Goal: Task Accomplishment & Management: Use online tool/utility

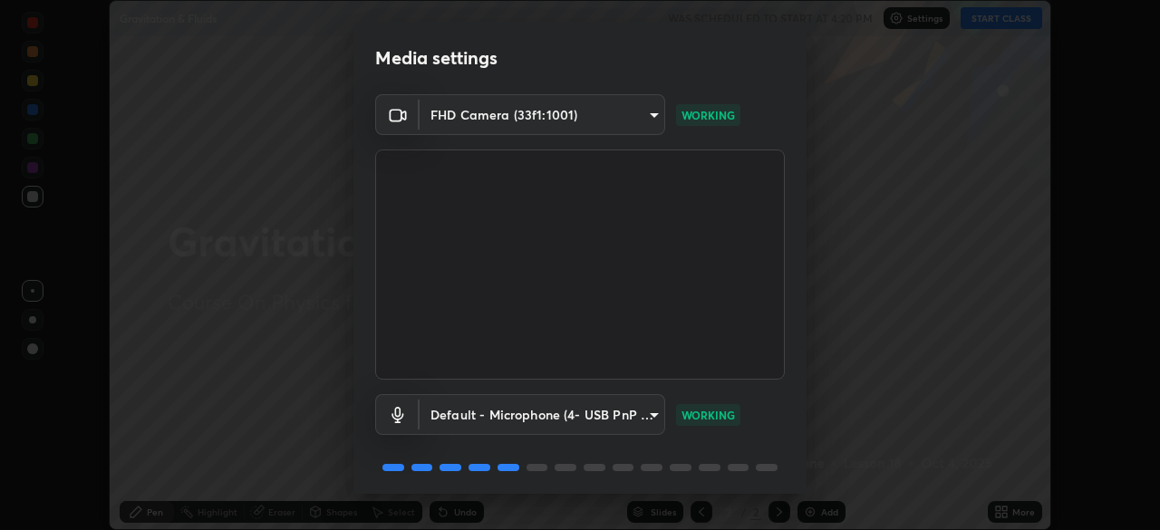
scroll to position [64, 0]
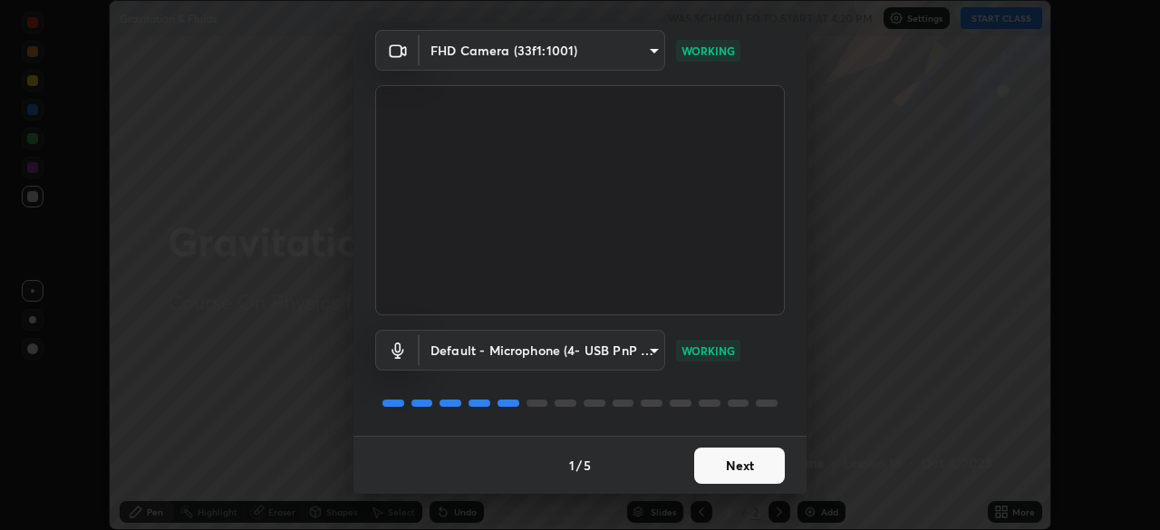
click at [752, 464] on button "Next" at bounding box center [739, 466] width 91 height 36
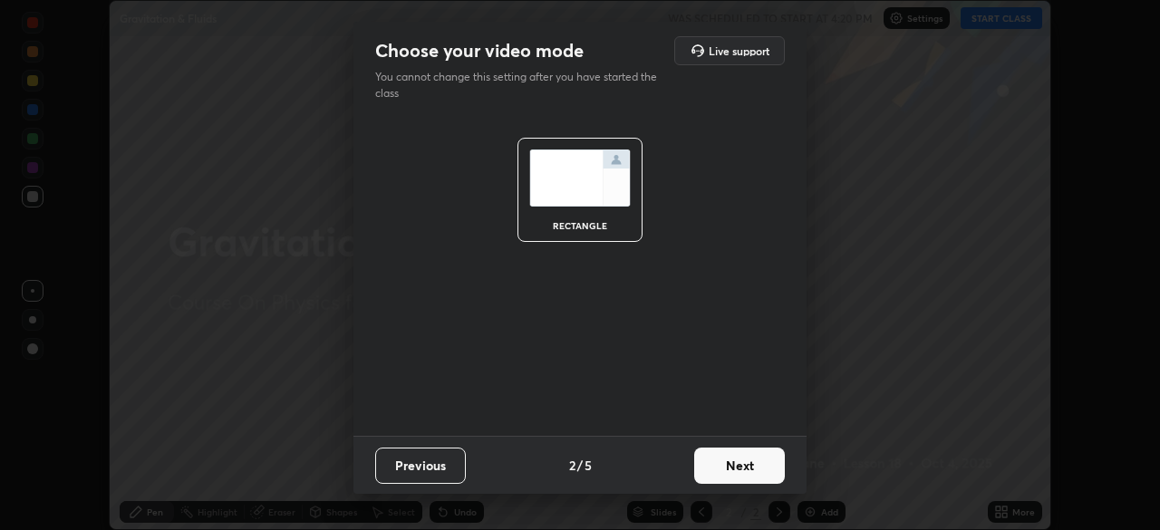
scroll to position [0, 0]
click at [742, 475] on button "Next" at bounding box center [739, 466] width 91 height 36
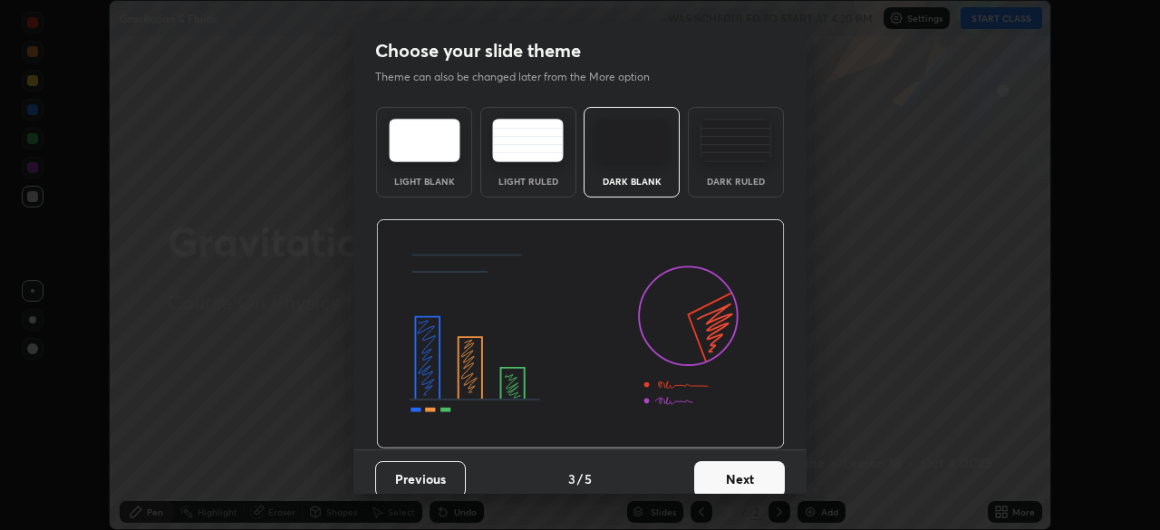
click at [740, 476] on button "Next" at bounding box center [739, 479] width 91 height 36
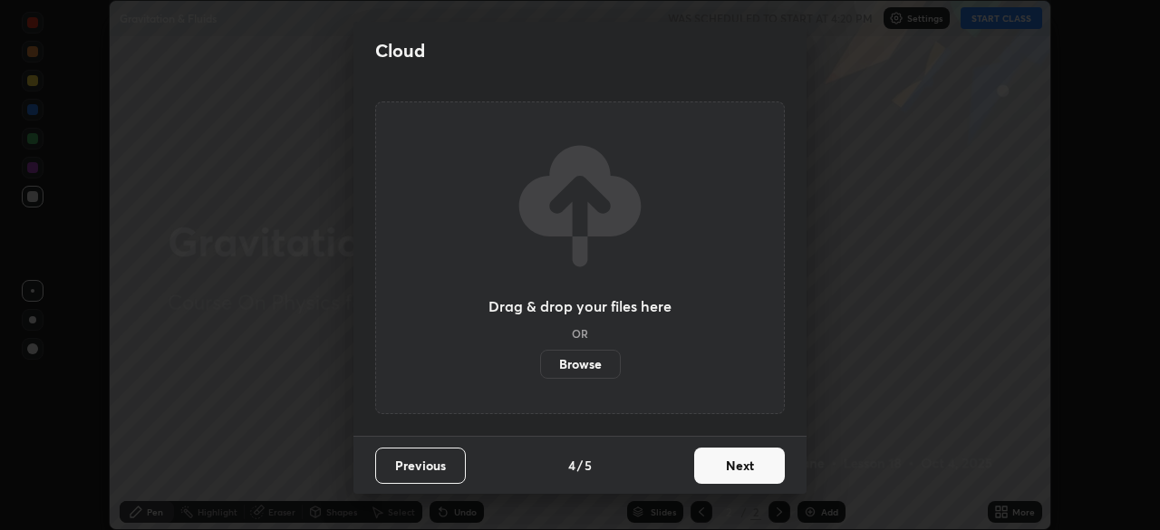
click at [749, 474] on button "Next" at bounding box center [739, 466] width 91 height 36
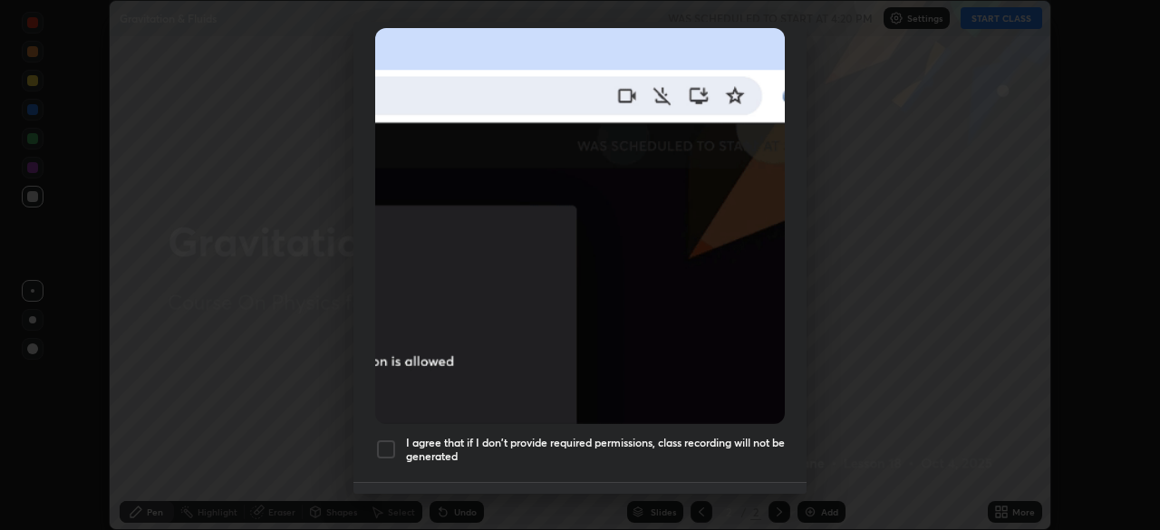
scroll to position [434, 0]
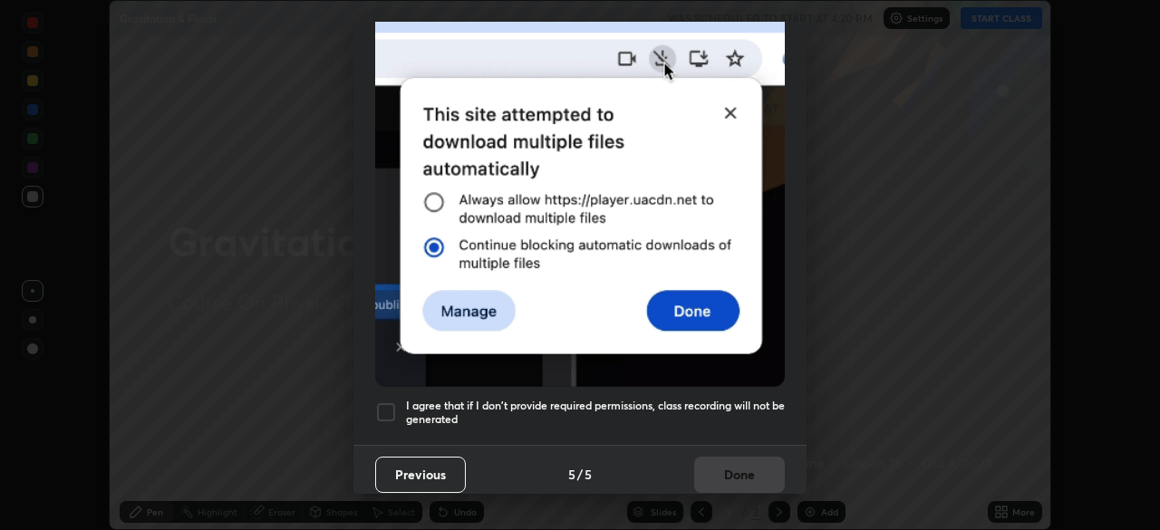
click at [741, 402] on h5 "I agree that if I don't provide required permissions, class recording will not …" at bounding box center [595, 413] width 379 height 28
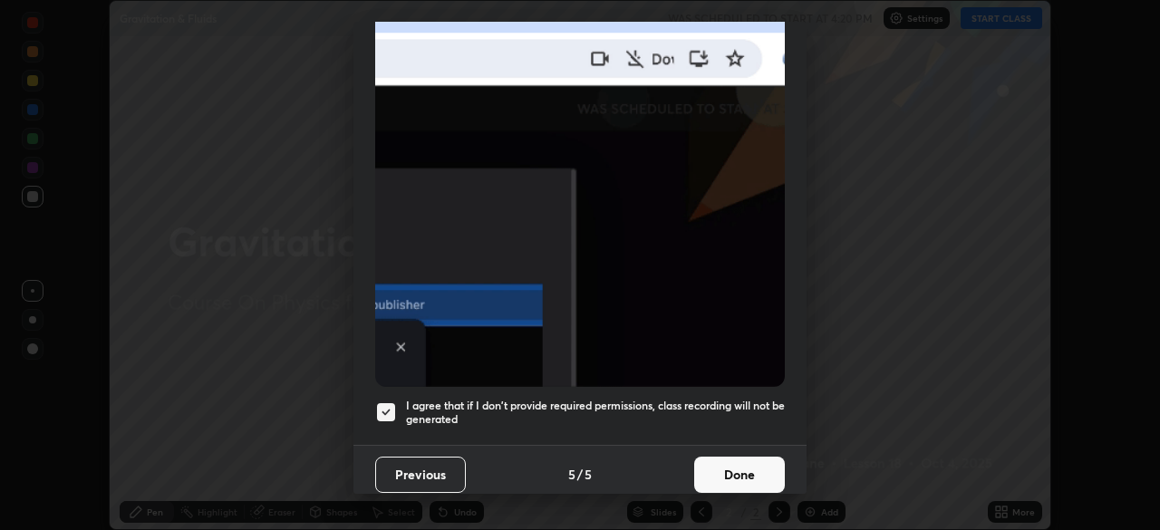
click at [747, 466] on button "Done" at bounding box center [739, 475] width 91 height 36
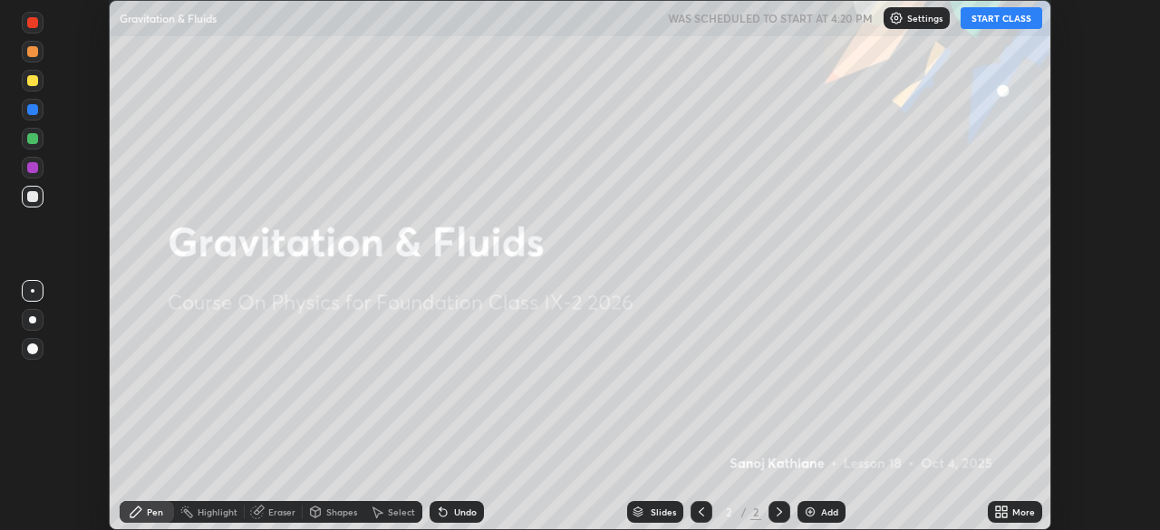
click at [1010, 14] on button "START CLASS" at bounding box center [1002, 18] width 82 height 22
click at [1004, 508] on icon at bounding box center [1004, 509] width 5 height 5
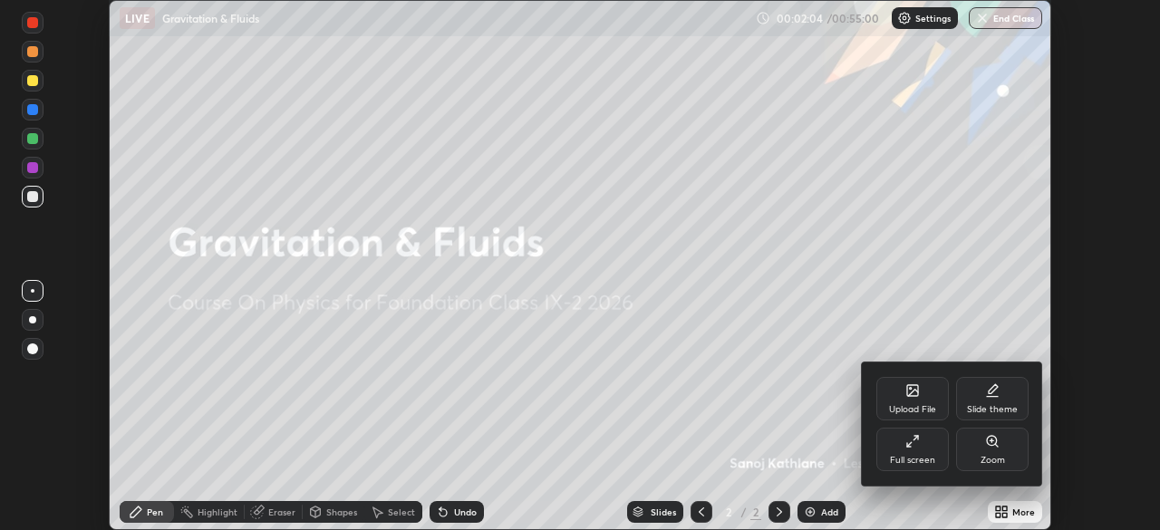
click at [923, 405] on div "Upload File" at bounding box center [912, 409] width 47 height 9
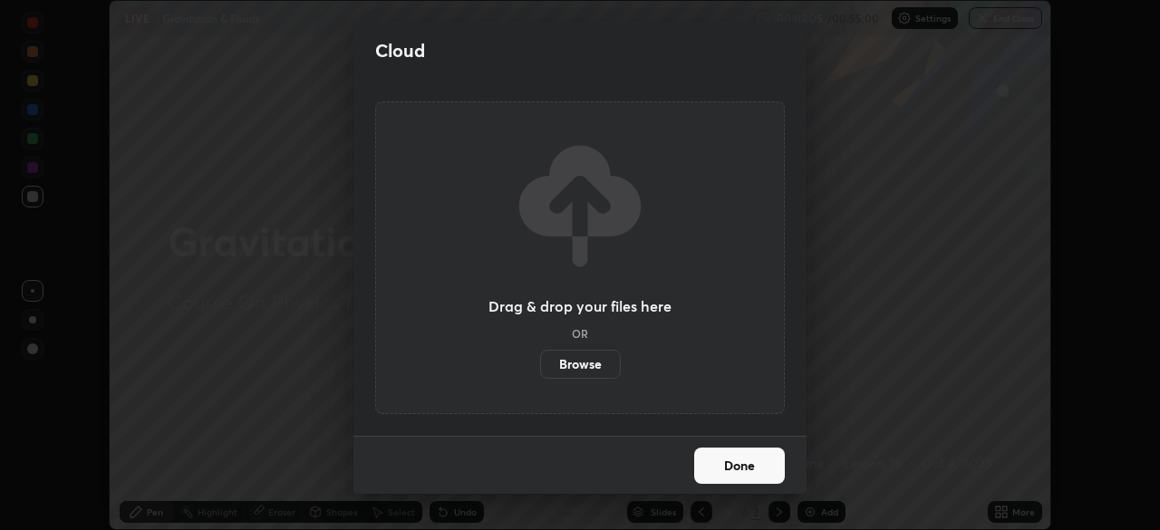
click at [585, 379] on label "Browse" at bounding box center [580, 364] width 81 height 29
click at [540, 379] on input "Browse" at bounding box center [540, 364] width 0 height 29
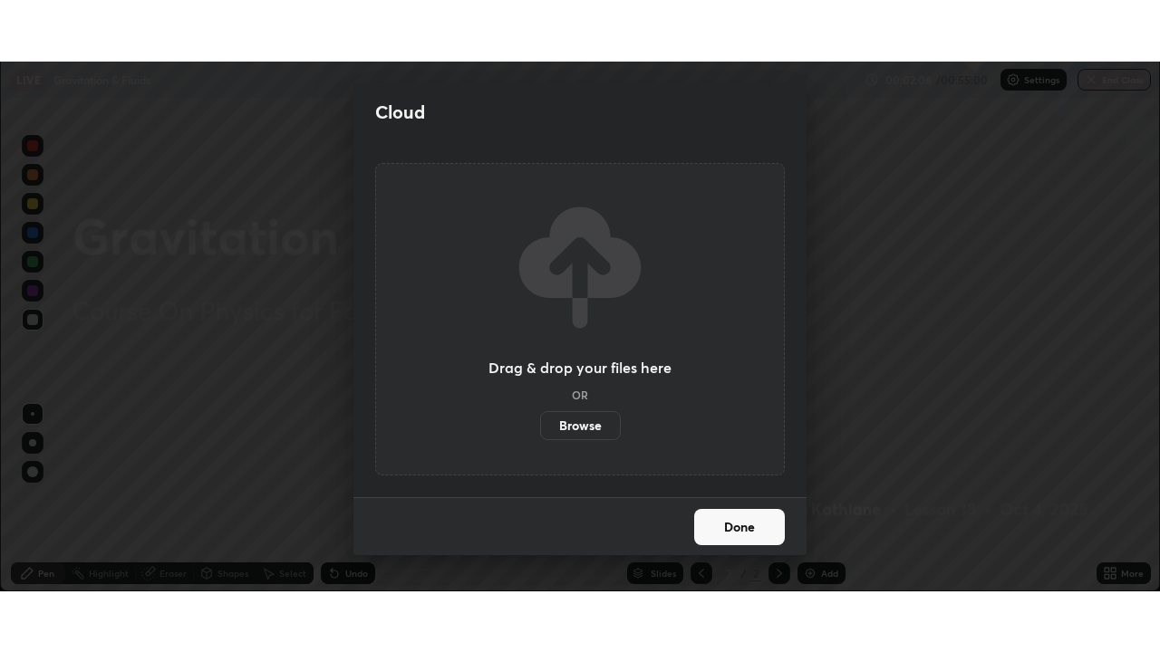
scroll to position [530, 1160]
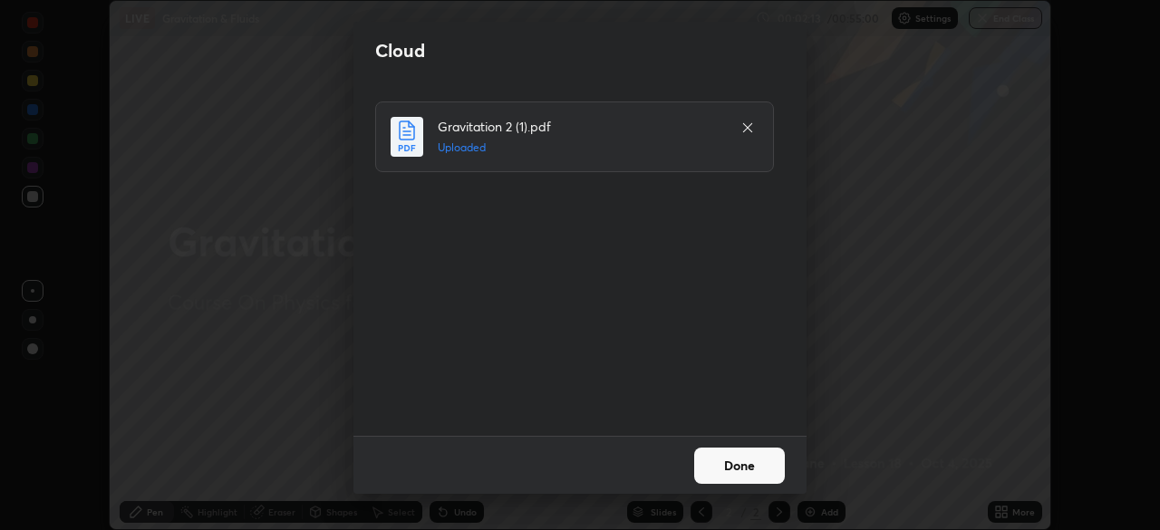
click at [739, 468] on button "Done" at bounding box center [739, 466] width 91 height 36
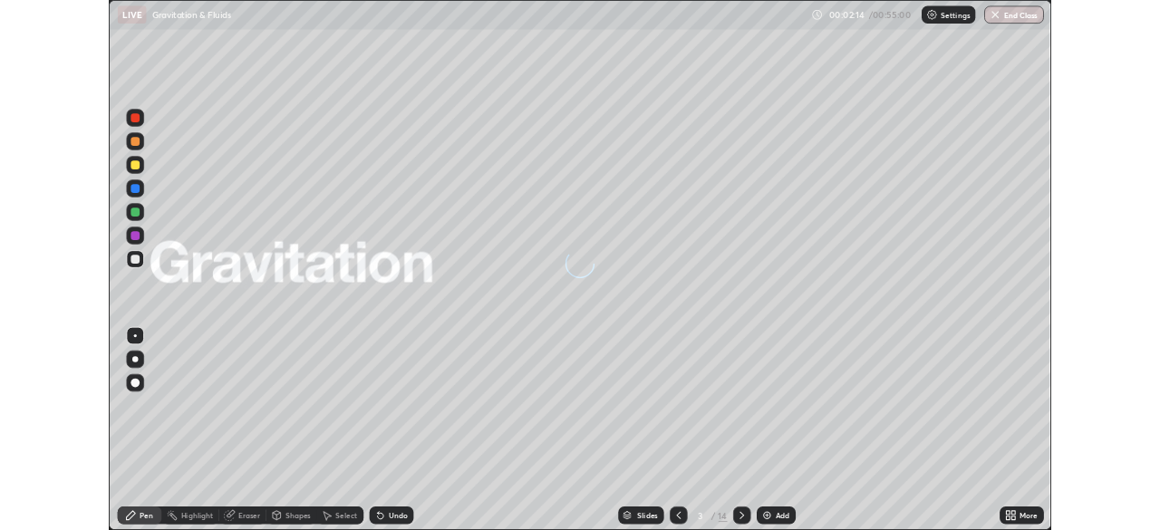
scroll to position [652, 1160]
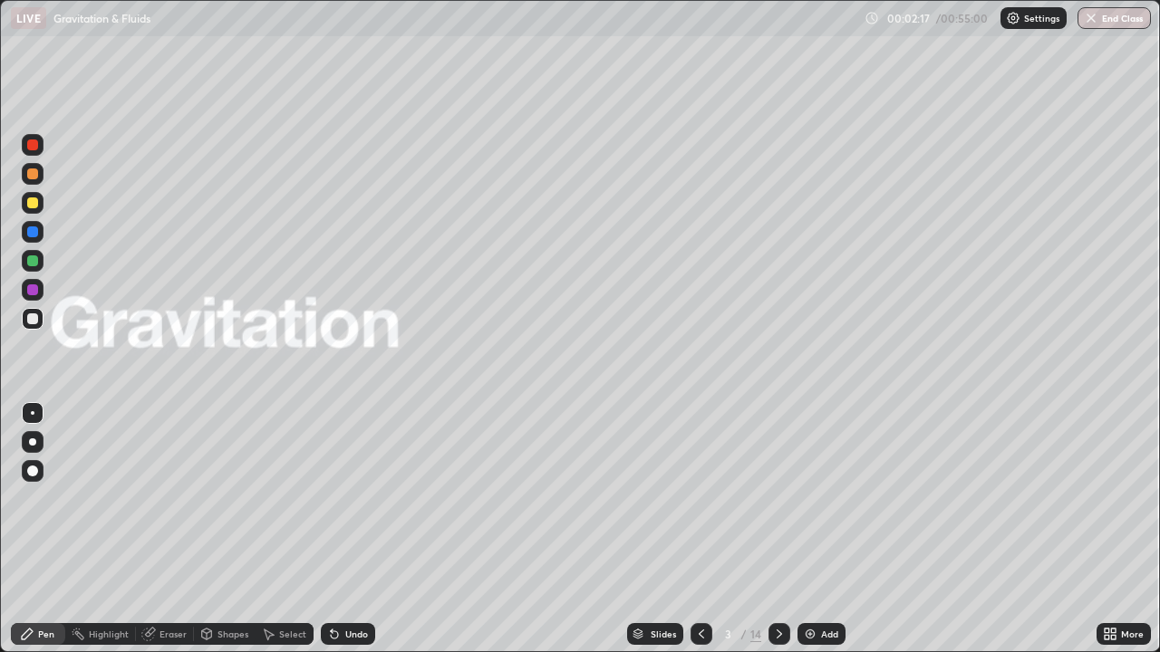
click at [775, 529] on icon at bounding box center [779, 634] width 14 height 14
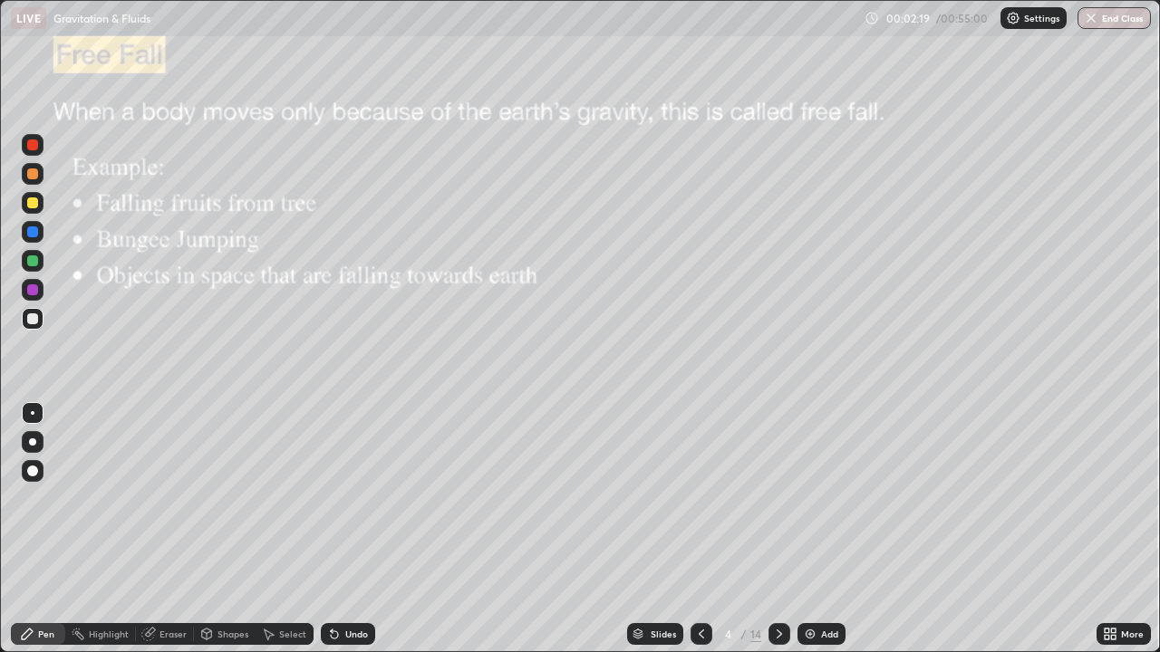
click at [778, 529] on icon at bounding box center [779, 634] width 14 height 14
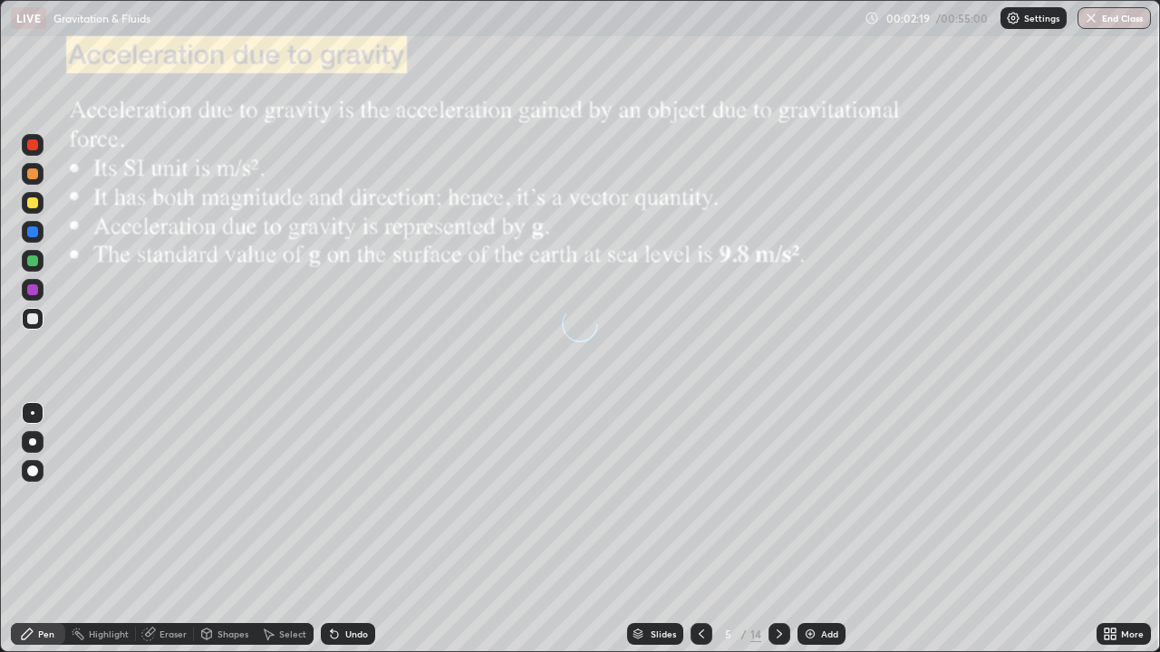
click at [777, 529] on icon at bounding box center [779, 634] width 5 height 9
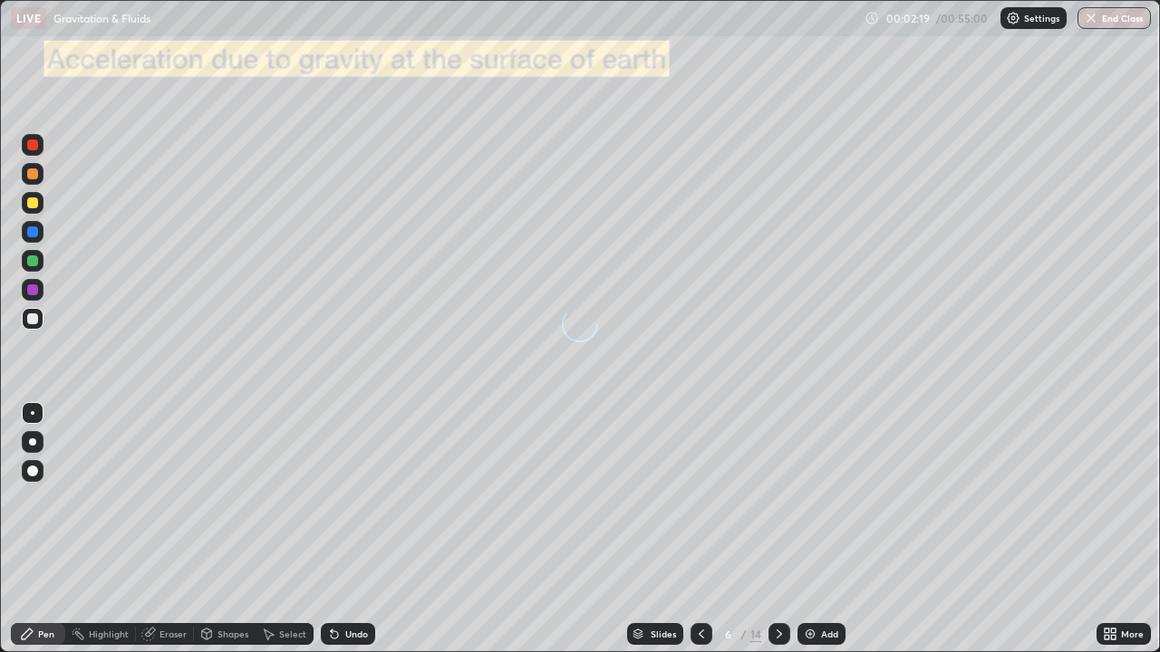
click at [778, 529] on icon at bounding box center [779, 634] width 5 height 9
click at [779, 529] on icon at bounding box center [779, 634] width 5 height 9
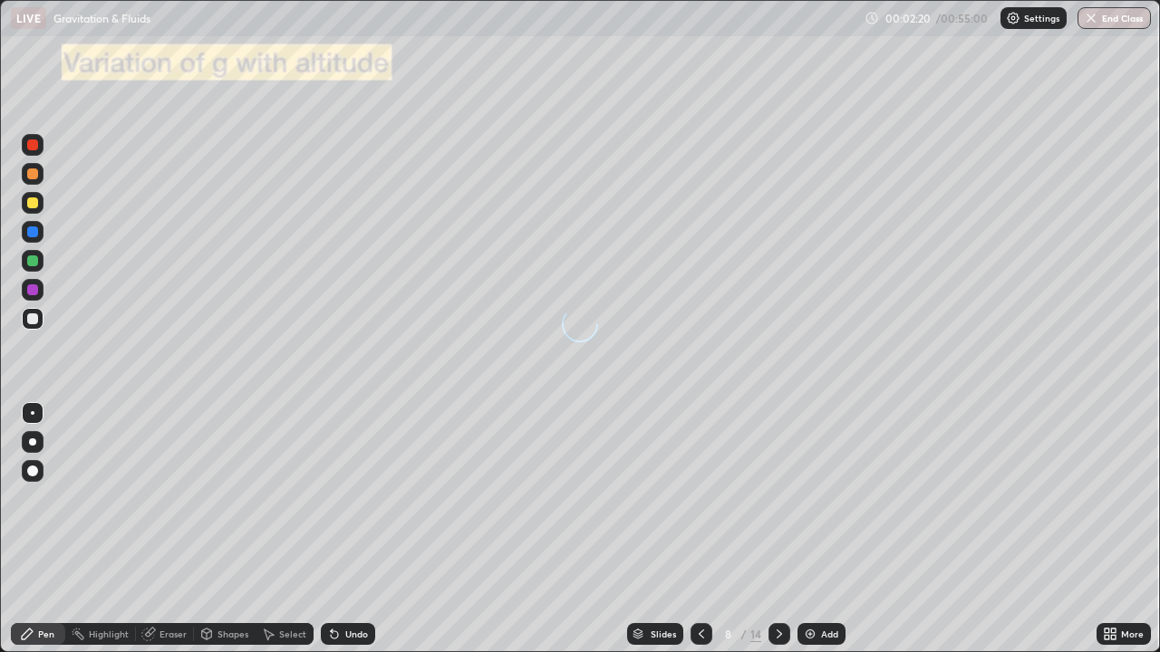
click at [778, 529] on icon at bounding box center [779, 634] width 14 height 14
click at [778, 529] on icon at bounding box center [779, 634] width 5 height 9
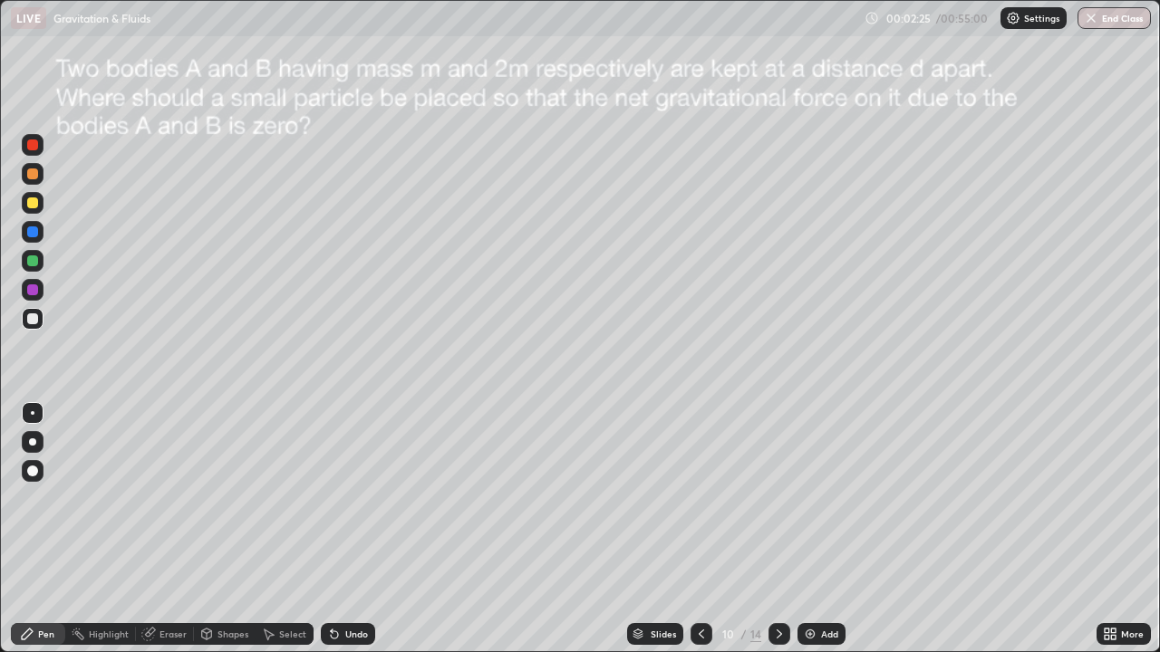
click at [778, 529] on icon at bounding box center [779, 634] width 5 height 9
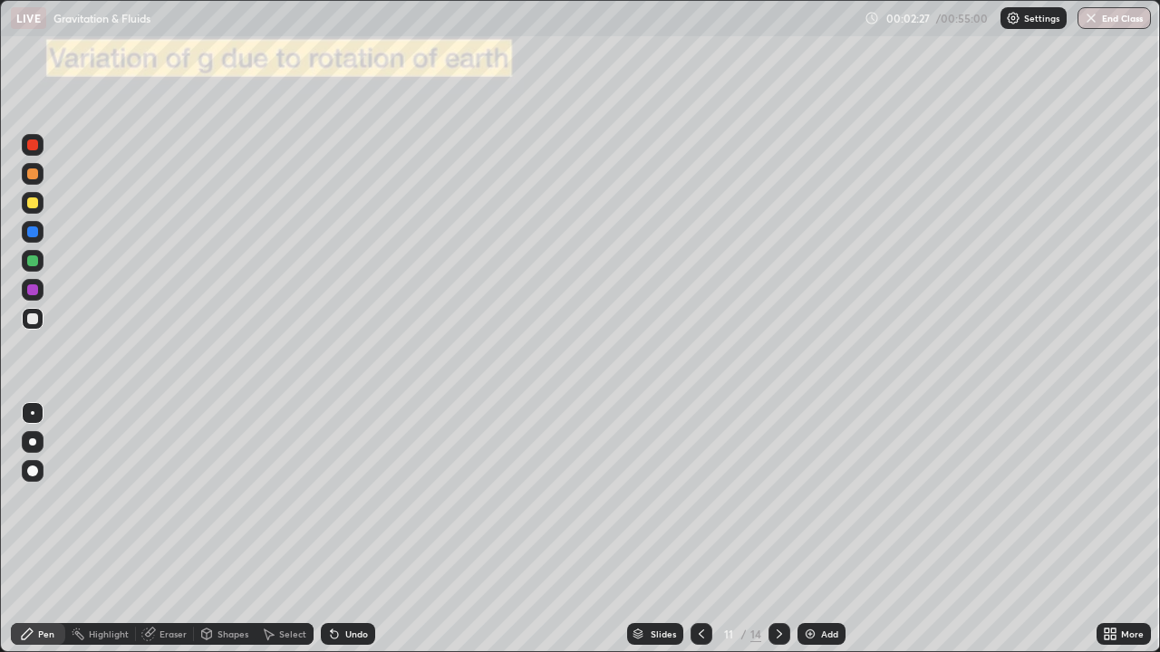
click at [782, 529] on div at bounding box center [779, 634] width 22 height 36
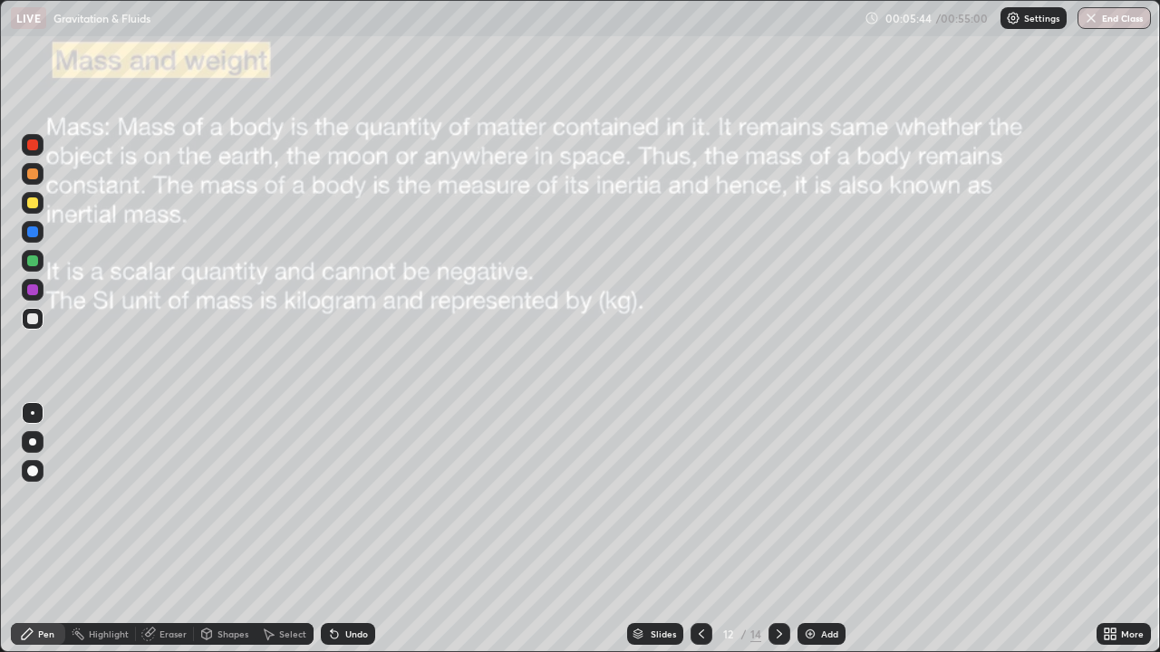
click at [282, 529] on div "Select" at bounding box center [292, 634] width 27 height 9
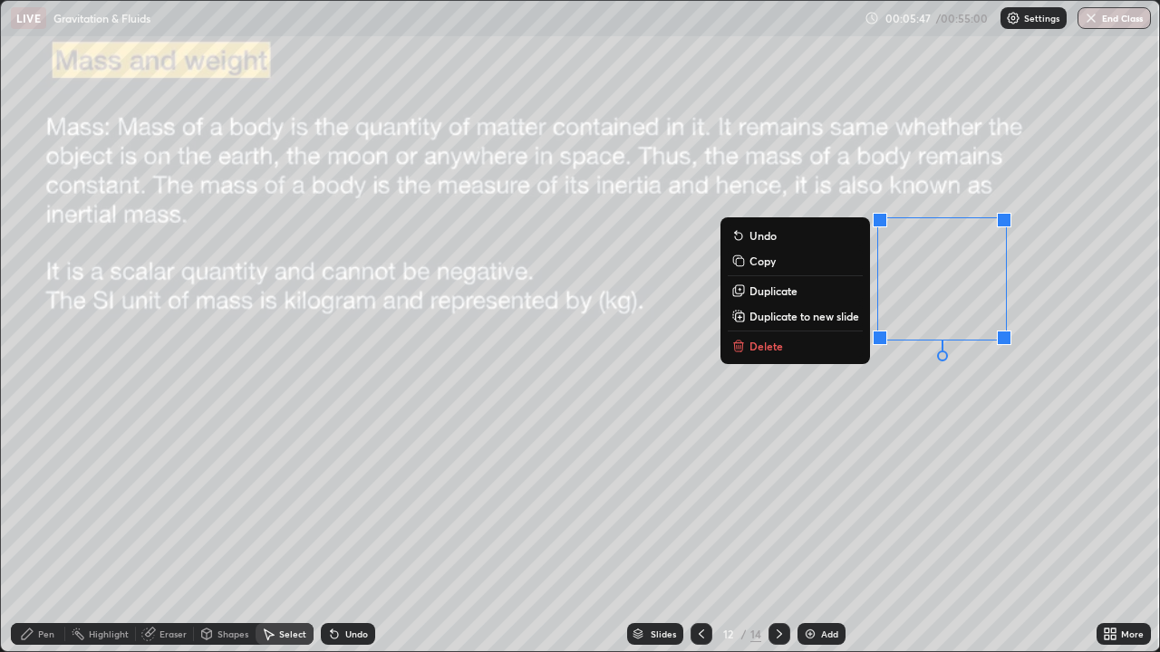
click at [764, 351] on p "Delete" at bounding box center [766, 346] width 34 height 14
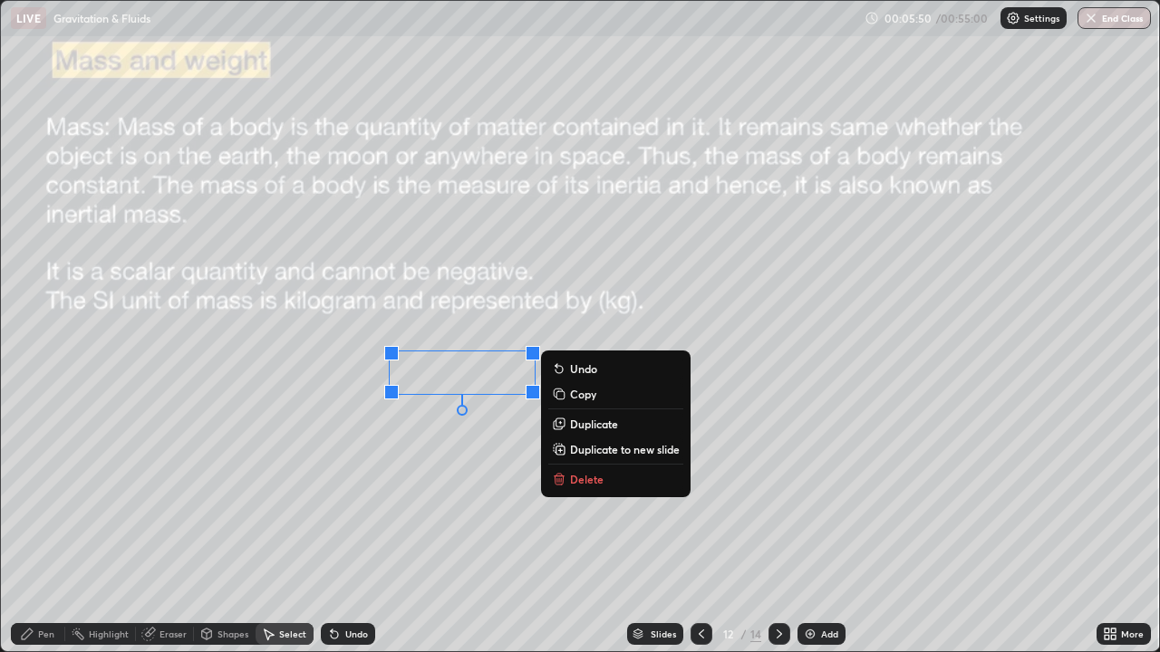
click at [572, 480] on p "Delete" at bounding box center [587, 479] width 34 height 14
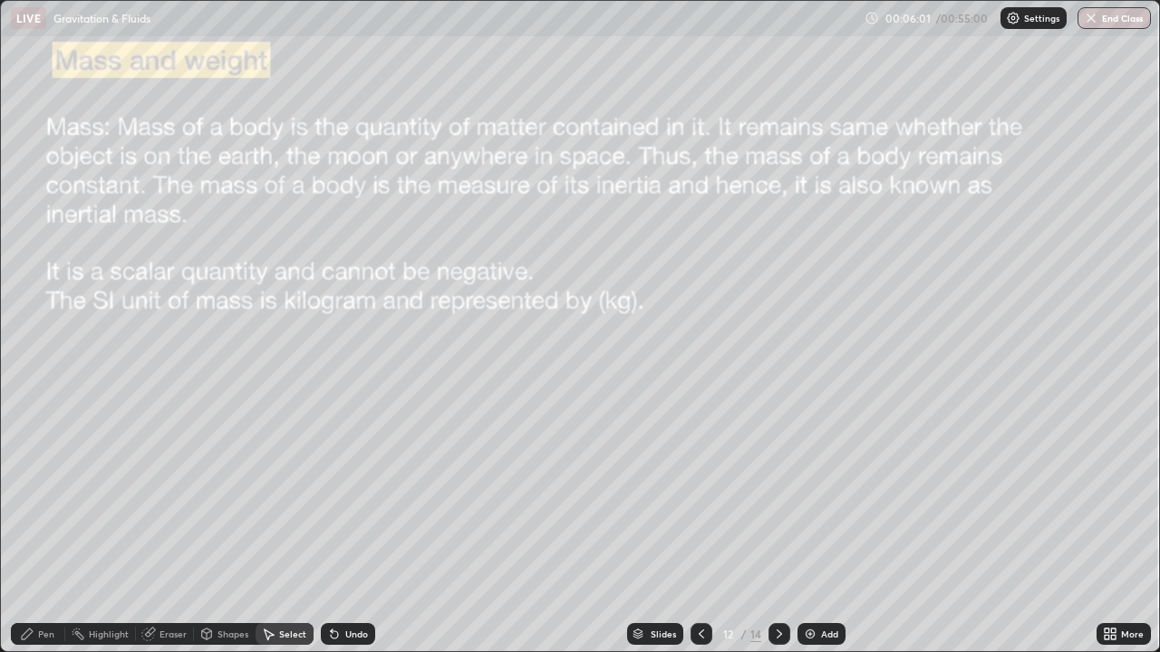
click at [35, 529] on div "Pen" at bounding box center [38, 634] width 54 height 22
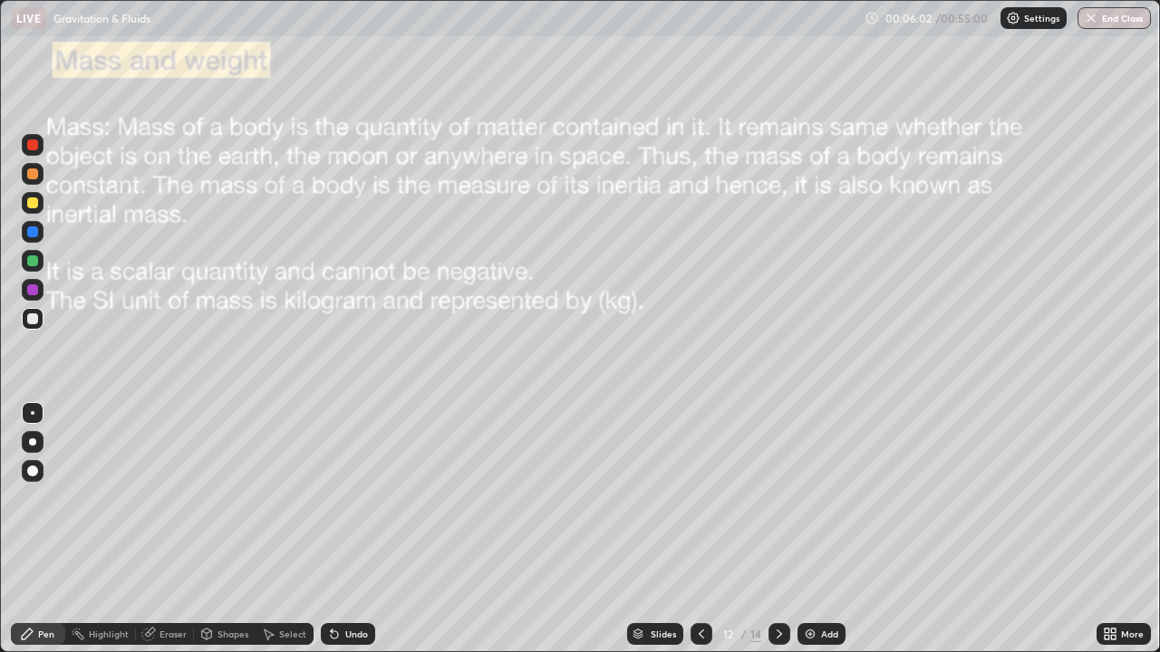
click at [33, 442] on div at bounding box center [32, 442] width 7 height 7
click at [33, 441] on div at bounding box center [32, 442] width 7 height 7
click at [339, 529] on div "Undo" at bounding box center [348, 634] width 54 height 22
click at [778, 529] on icon at bounding box center [779, 634] width 14 height 14
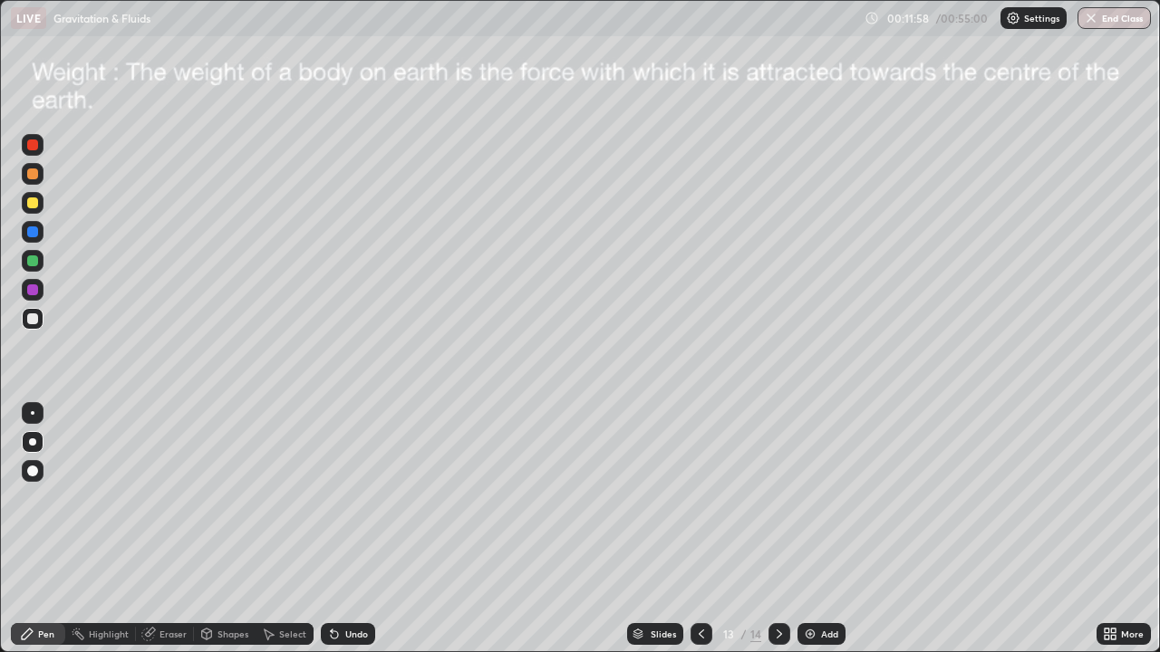
click at [32, 324] on div at bounding box center [32, 319] width 11 height 11
click at [165, 529] on div "Eraser" at bounding box center [165, 634] width 58 height 22
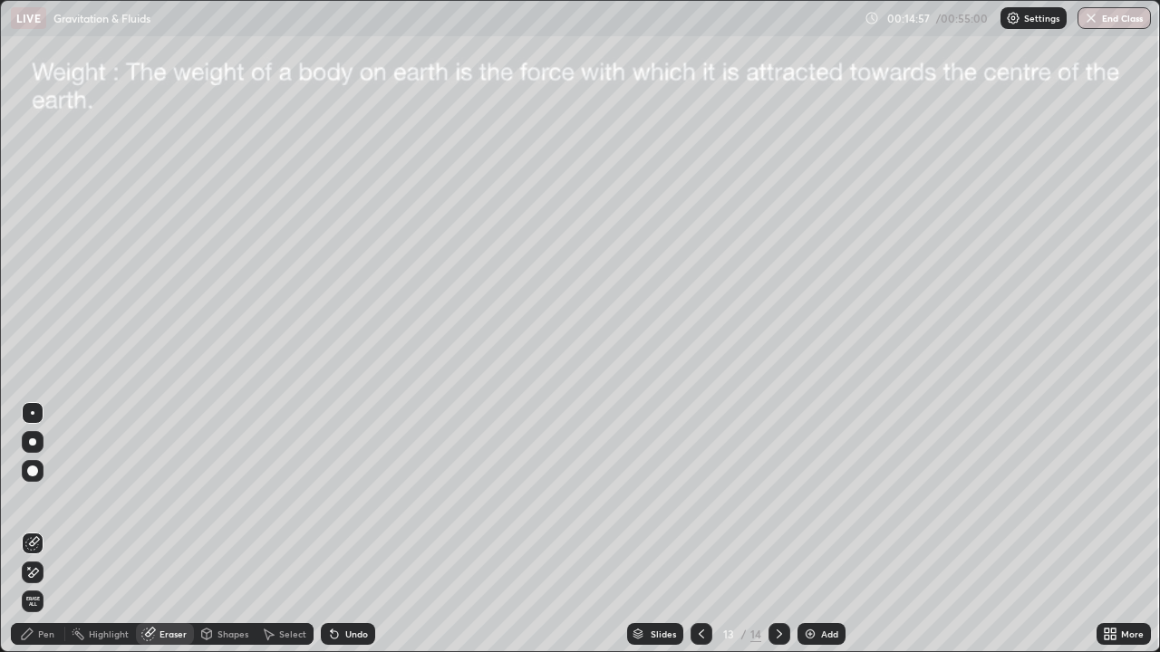
click at [28, 529] on icon at bounding box center [27, 634] width 11 height 11
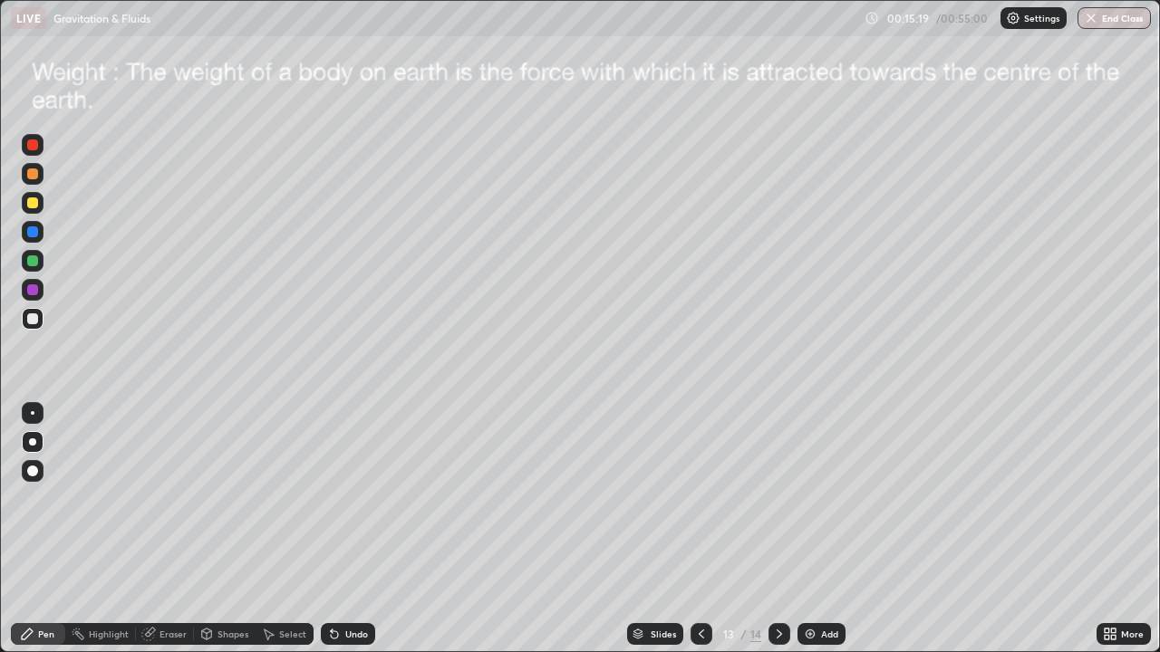
click at [344, 529] on div "Undo" at bounding box center [348, 634] width 54 height 22
click at [169, 529] on div "Eraser" at bounding box center [172, 634] width 27 height 9
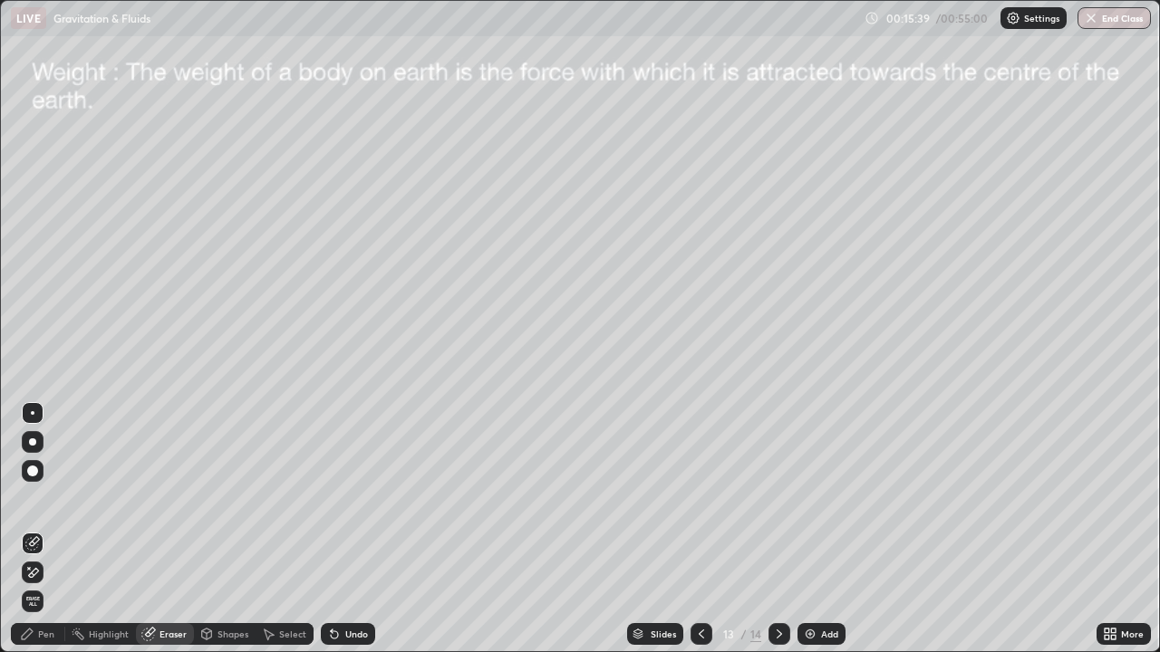
click at [284, 529] on div "Select" at bounding box center [292, 634] width 27 height 9
click at [307, 371] on div "0 ° Undo Copy Duplicate Duplicate to new slide Delete" at bounding box center [580, 326] width 1158 height 651
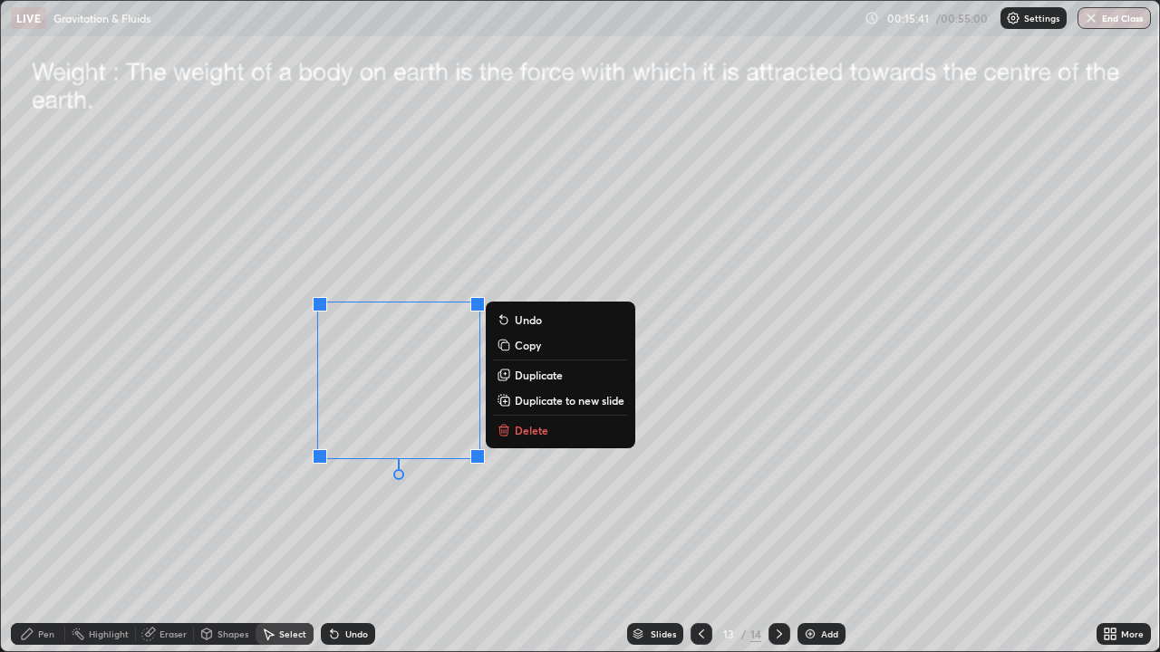
click at [516, 433] on p "Delete" at bounding box center [532, 430] width 34 height 14
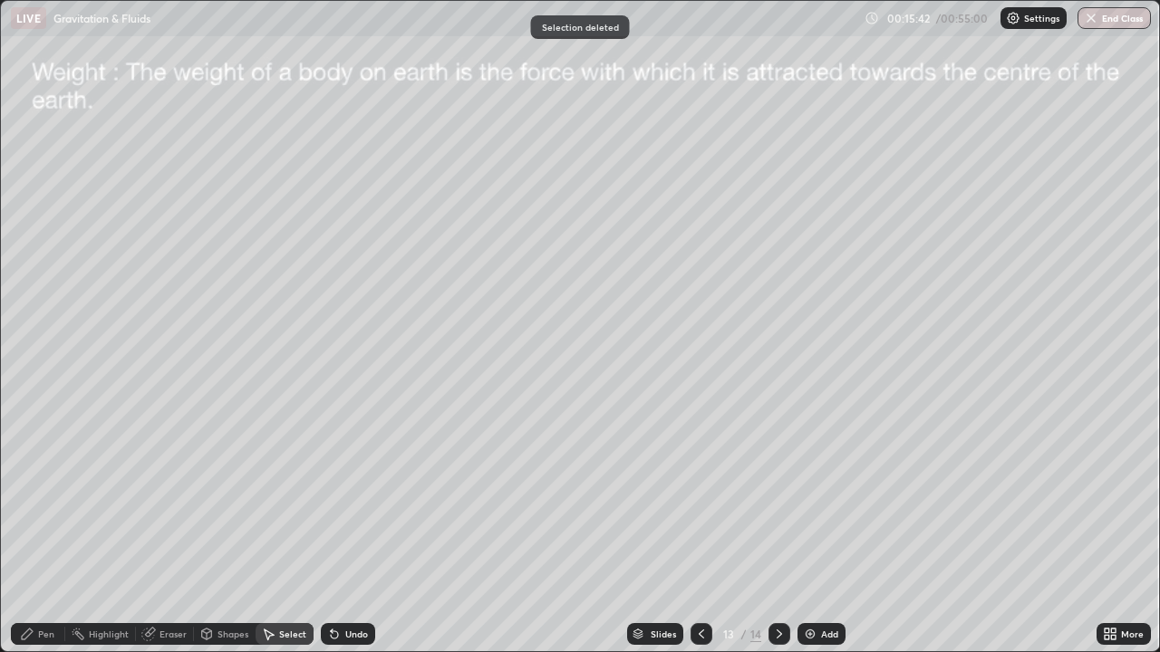
click at [36, 529] on div "Pen" at bounding box center [38, 634] width 54 height 22
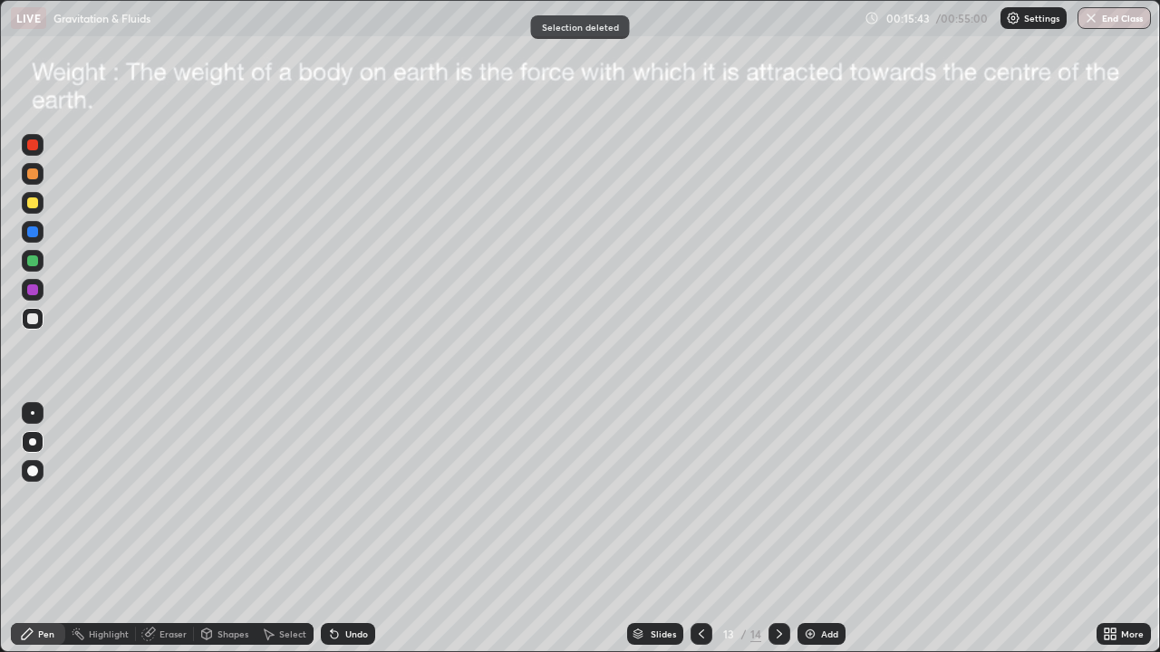
click at [34, 440] on div at bounding box center [32, 442] width 7 height 7
click at [342, 529] on div "Undo" at bounding box center [348, 634] width 54 height 22
click at [804, 529] on img at bounding box center [810, 634] width 14 height 14
click at [779, 529] on icon at bounding box center [779, 634] width 14 height 14
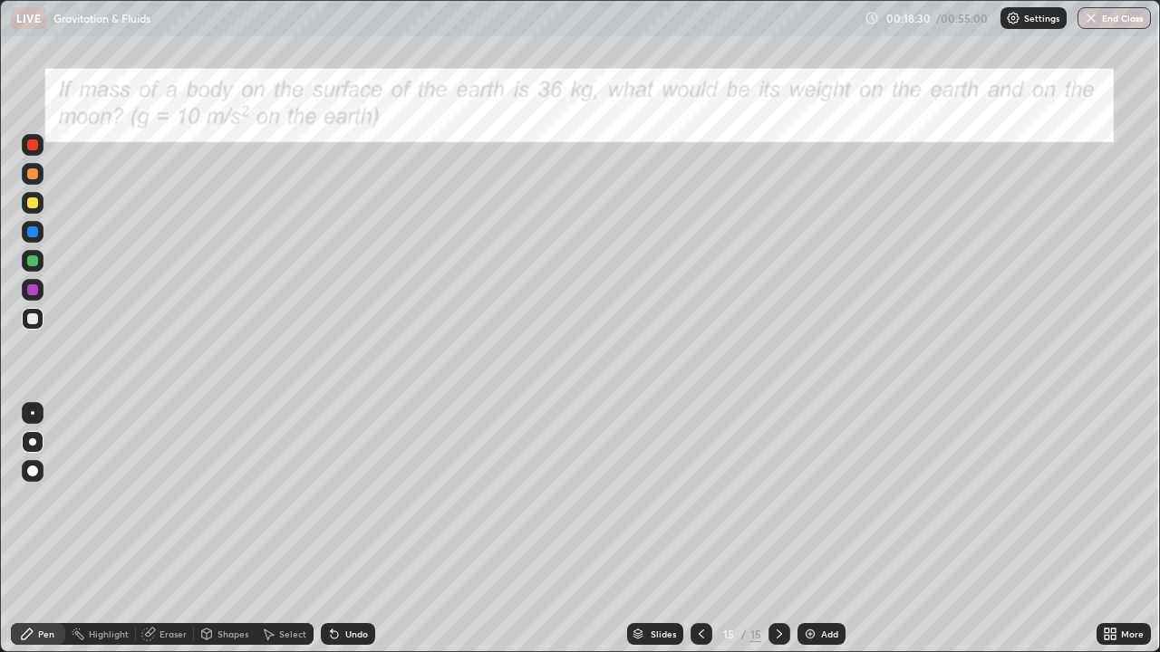
click at [700, 529] on icon at bounding box center [701, 634] width 14 height 14
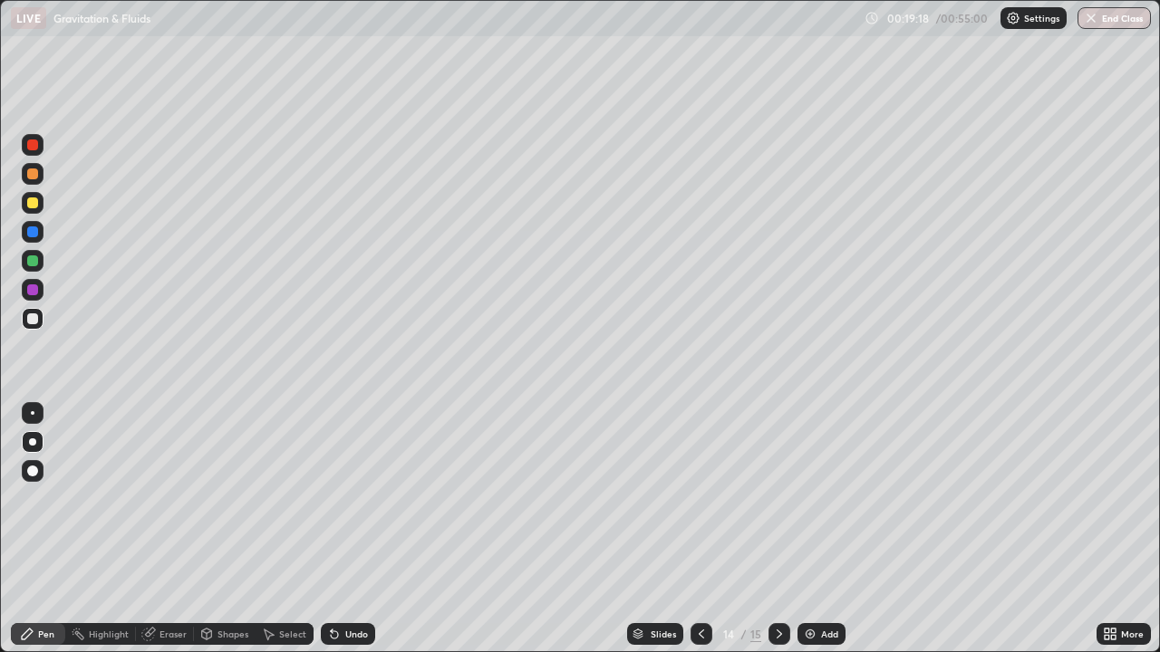
click at [357, 529] on div "Undo" at bounding box center [356, 634] width 23 height 9
click at [34, 441] on div at bounding box center [32, 442] width 7 height 7
click at [34, 440] on div at bounding box center [32, 442] width 7 height 7
click at [169, 529] on div "Eraser" at bounding box center [172, 634] width 27 height 9
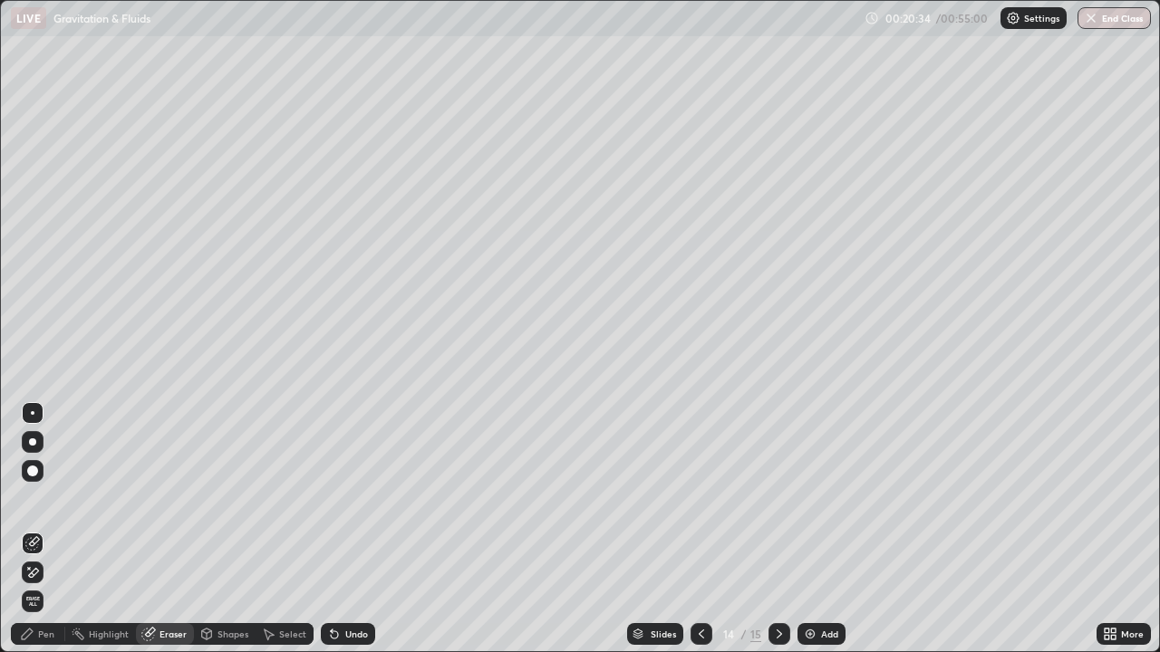
click at [42, 529] on div "Pen" at bounding box center [46, 634] width 16 height 9
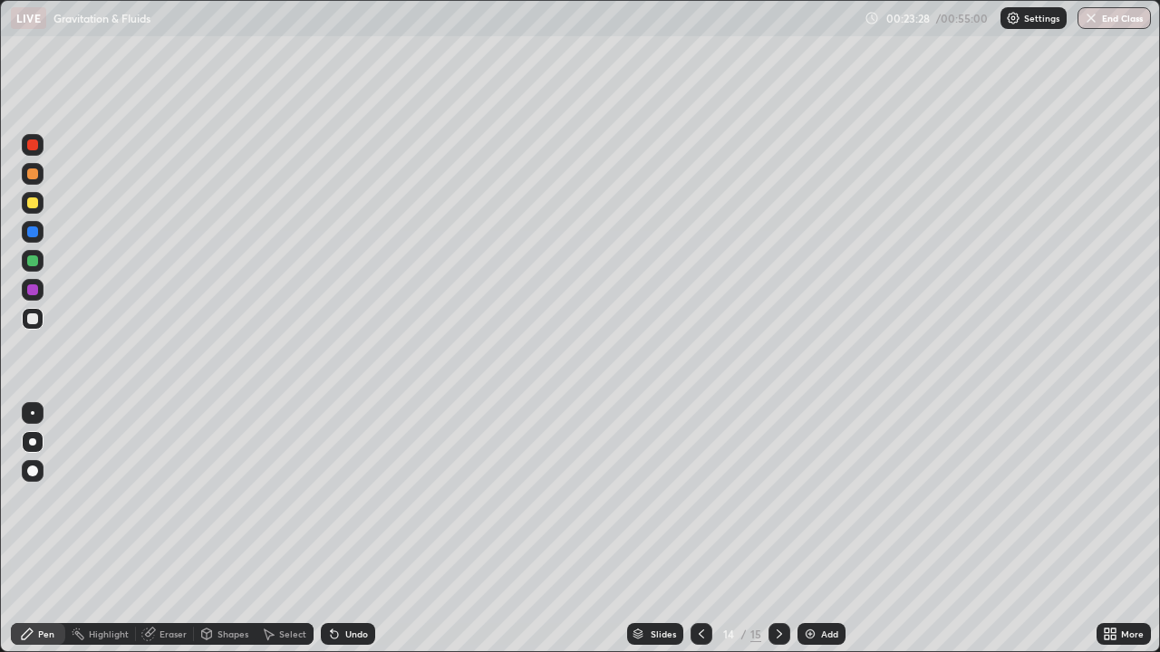
click at [778, 529] on icon at bounding box center [779, 634] width 14 height 14
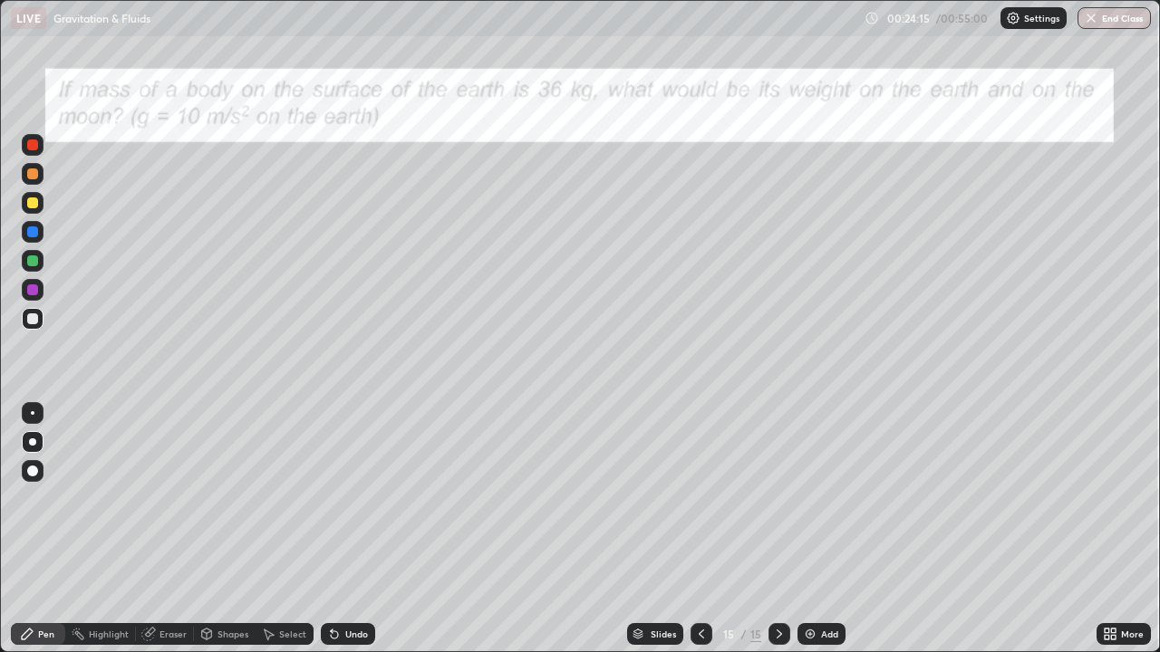
click at [35, 317] on div at bounding box center [32, 319] width 11 height 11
click at [32, 315] on div at bounding box center [32, 319] width 11 height 11
click at [1111, 529] on icon at bounding box center [1113, 637] width 5 height 5
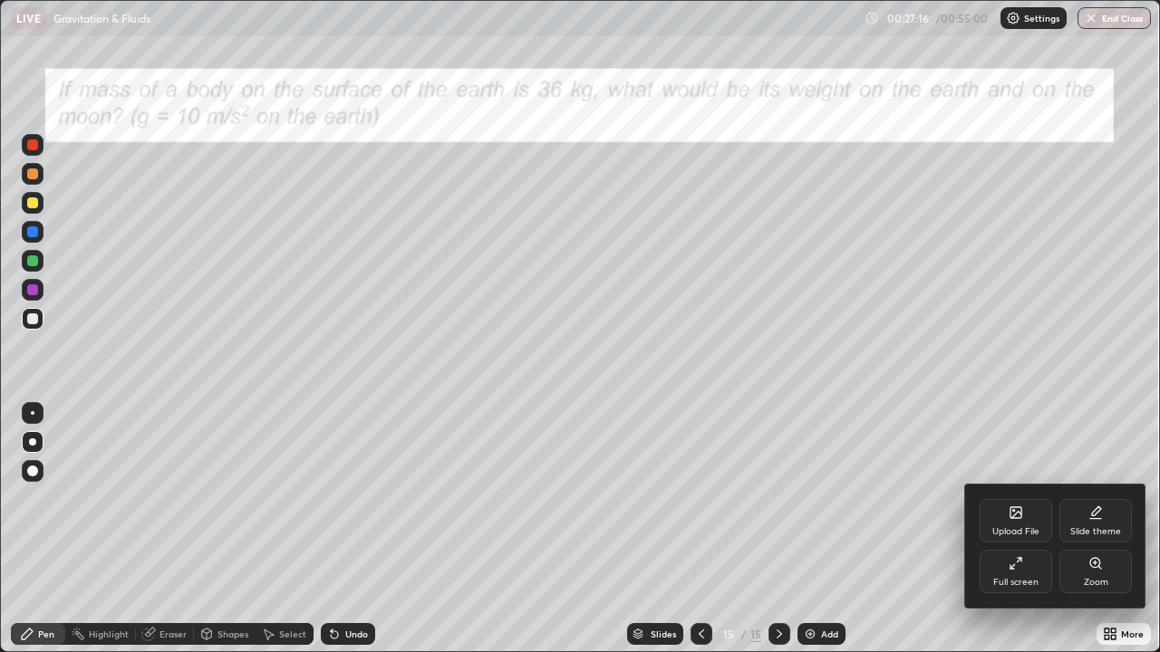
click at [1004, 517] on div "Upload File" at bounding box center [1016, 520] width 72 height 43
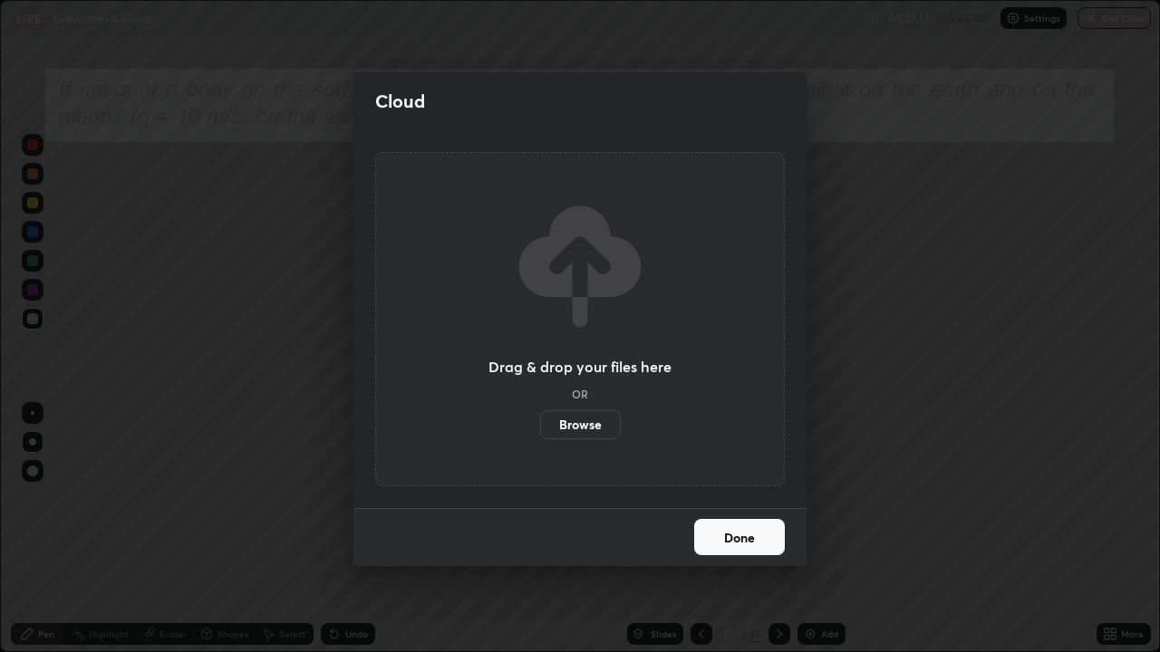
click at [594, 435] on label "Browse" at bounding box center [580, 425] width 81 height 29
click at [540, 435] on input "Browse" at bounding box center [540, 425] width 0 height 29
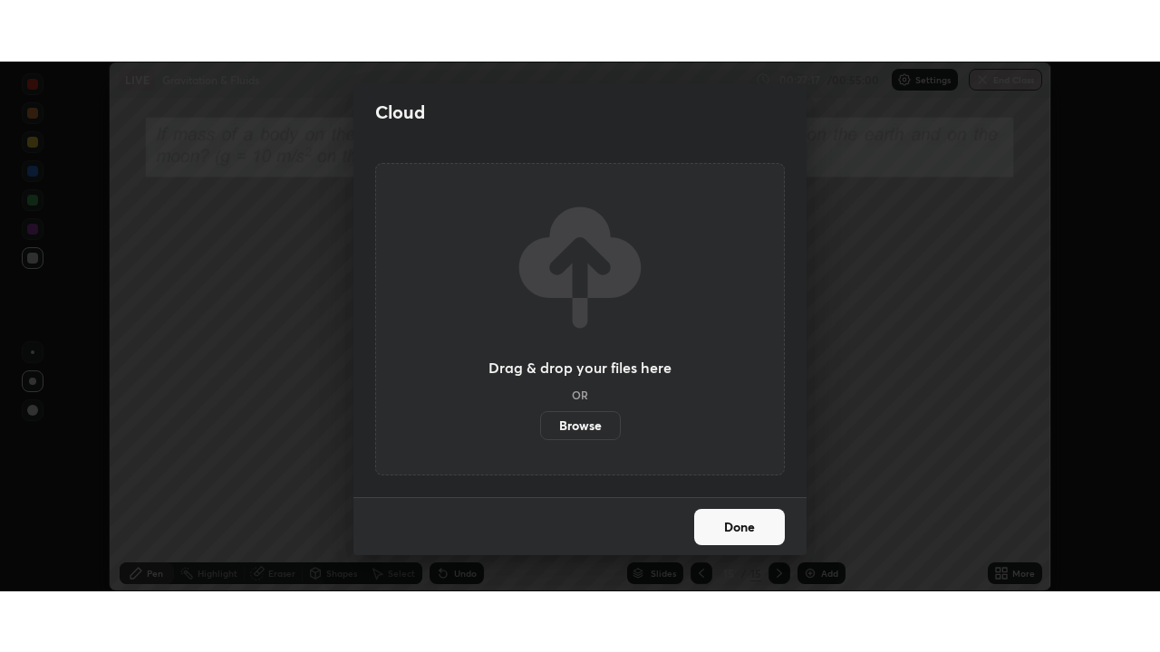
scroll to position [90089, 89459]
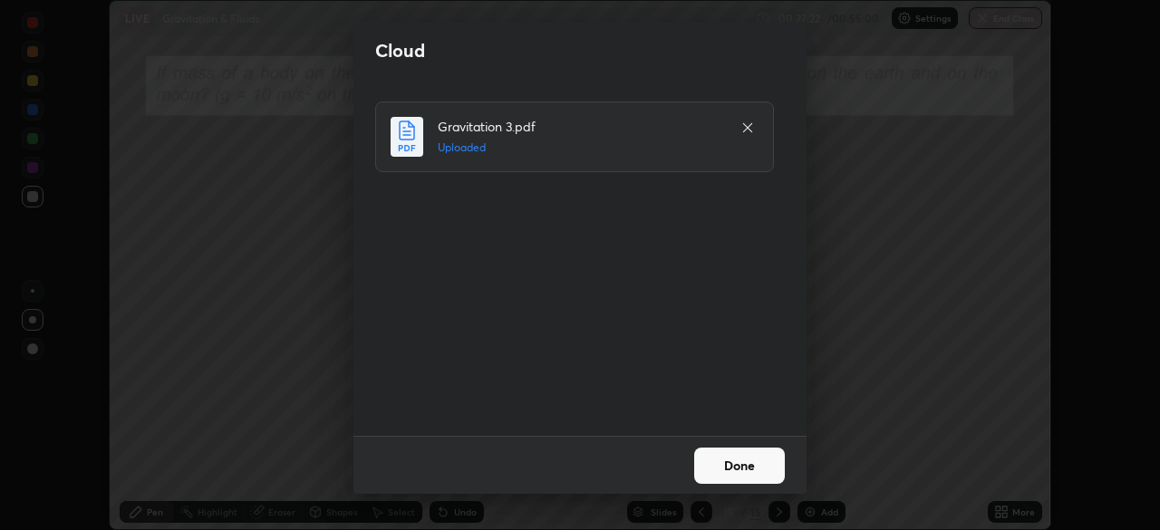
click at [723, 477] on button "Done" at bounding box center [739, 466] width 91 height 36
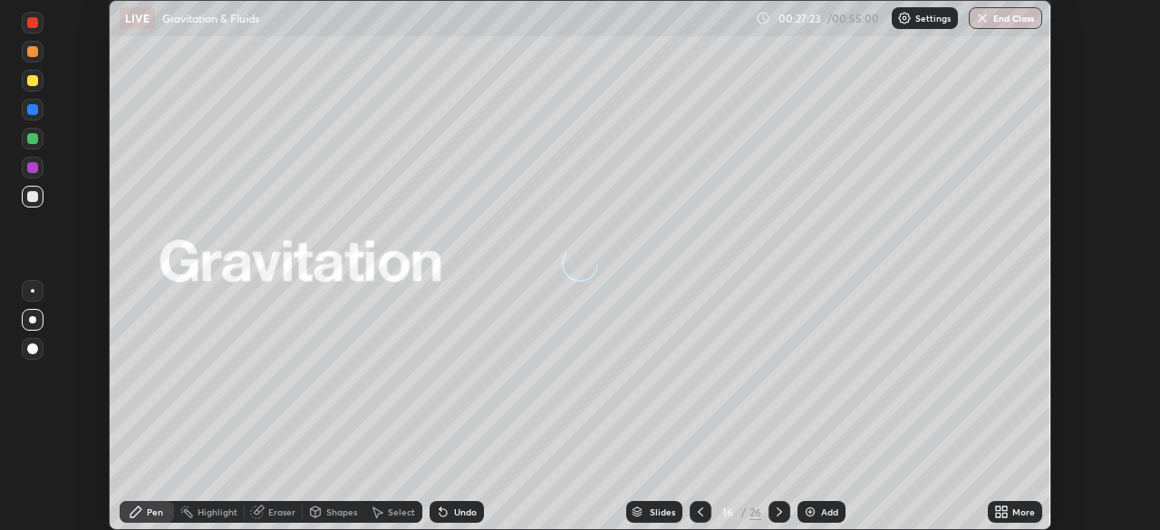
click at [778, 519] on div at bounding box center [779, 512] width 22 height 22
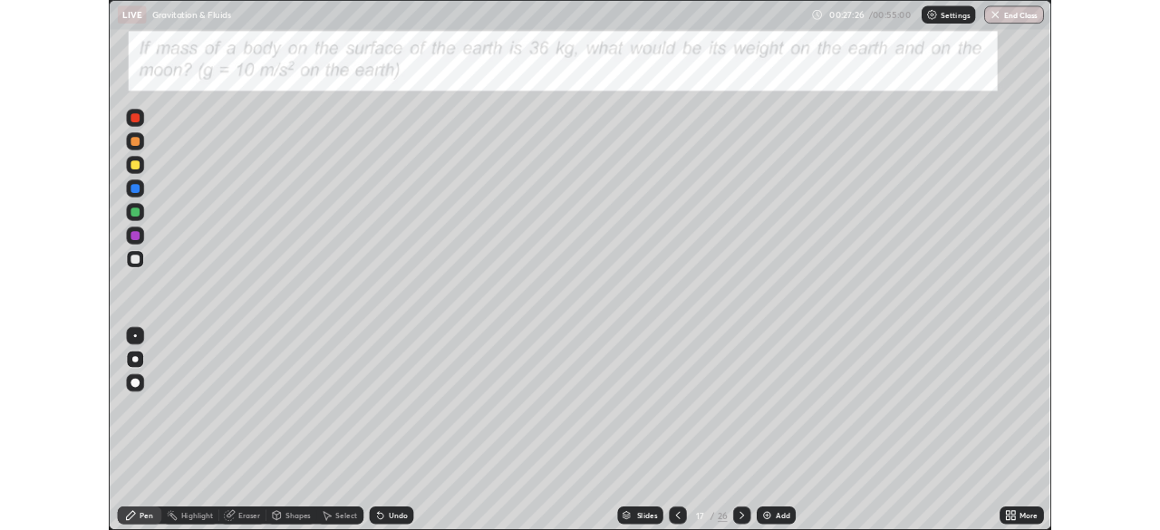
scroll to position [652, 1160]
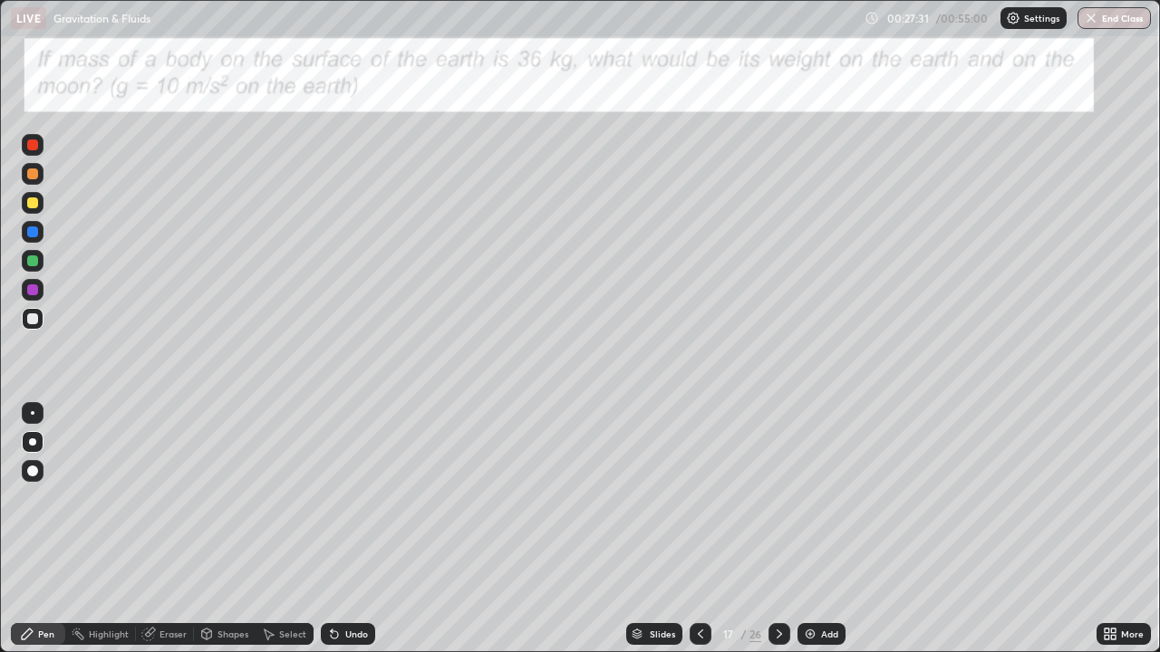
click at [702, 529] on div at bounding box center [701, 634] width 22 height 22
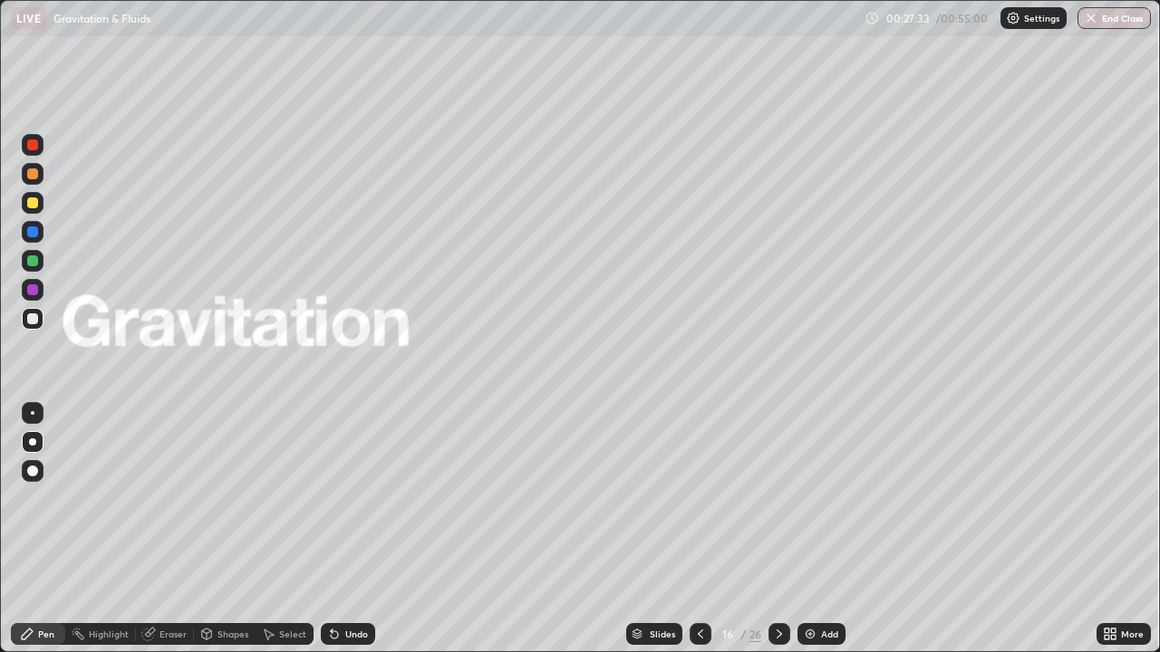
click at [778, 529] on icon at bounding box center [779, 634] width 14 height 14
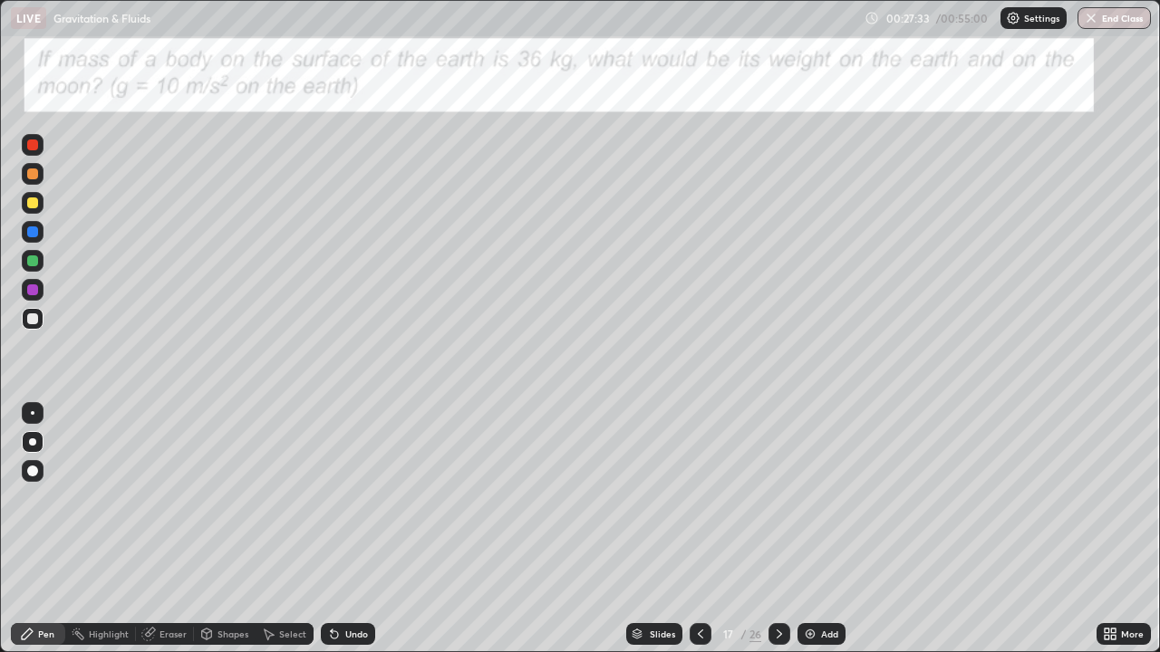
click at [780, 529] on icon at bounding box center [779, 634] width 14 height 14
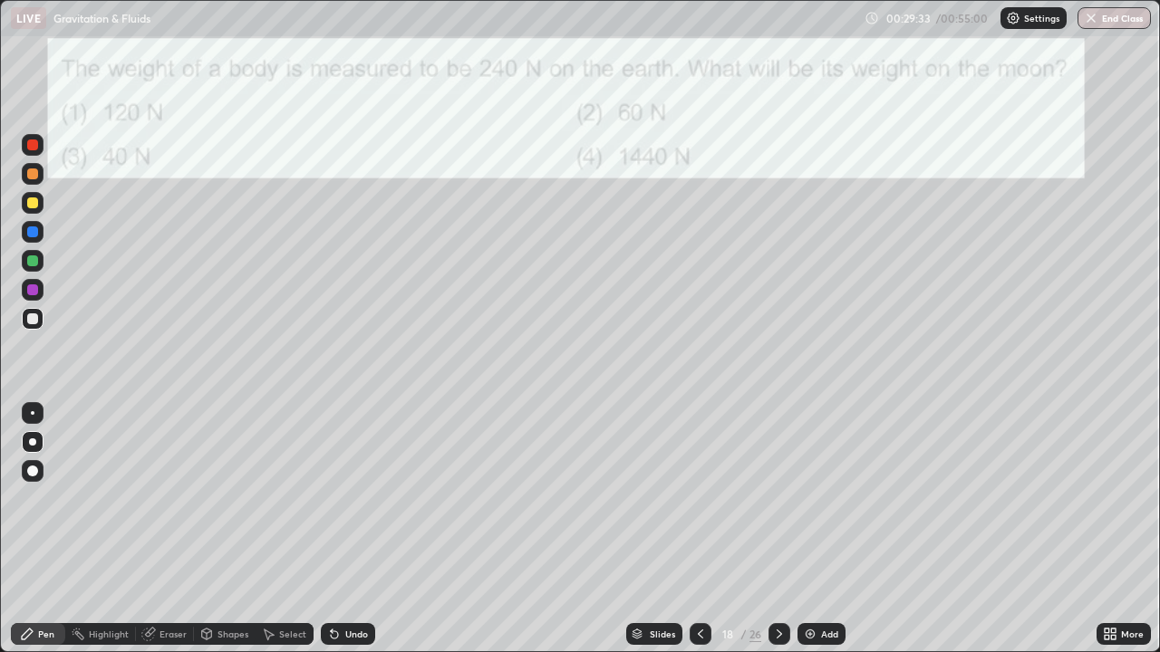
click at [778, 529] on icon at bounding box center [779, 634] width 14 height 14
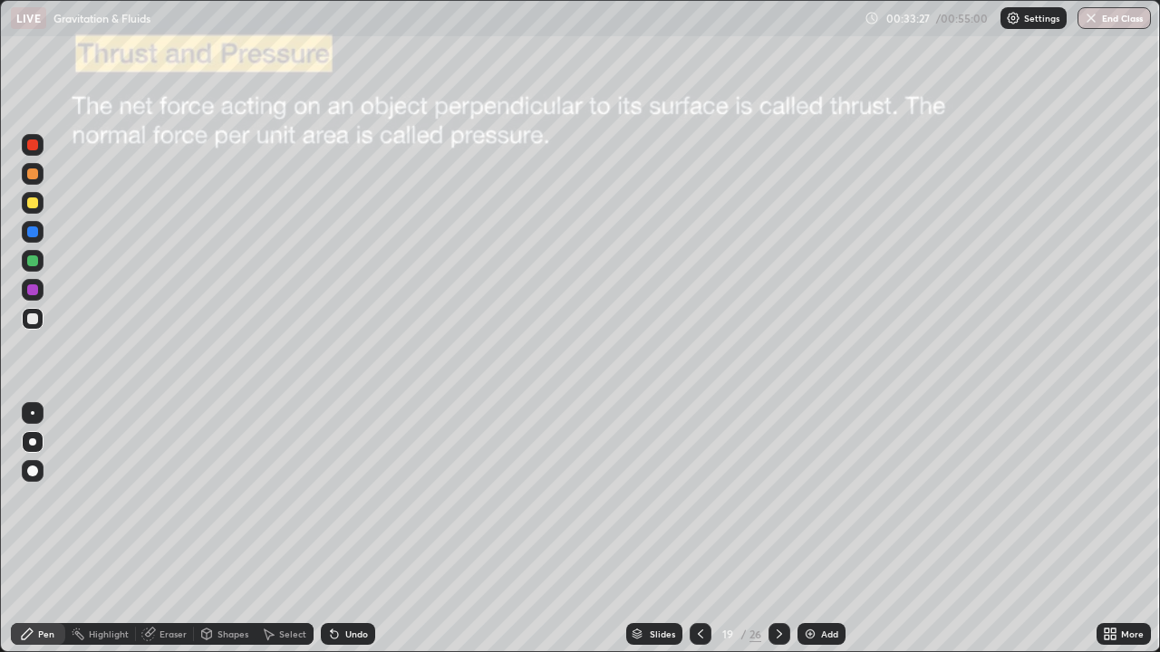
click at [34, 290] on div at bounding box center [32, 290] width 11 height 11
click at [28, 285] on div at bounding box center [33, 290] width 22 height 22
click at [345, 529] on div "Undo" at bounding box center [356, 634] width 23 height 9
click at [295, 529] on div "Select" at bounding box center [292, 634] width 27 height 9
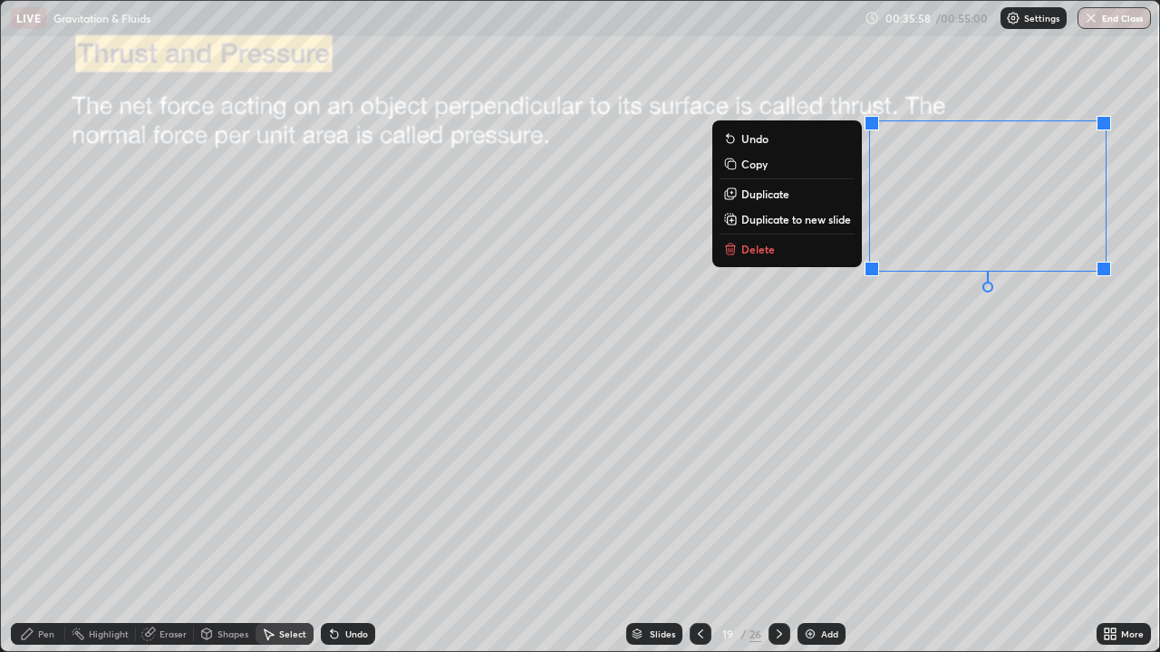
click at [779, 255] on button "Delete" at bounding box center [787, 249] width 135 height 22
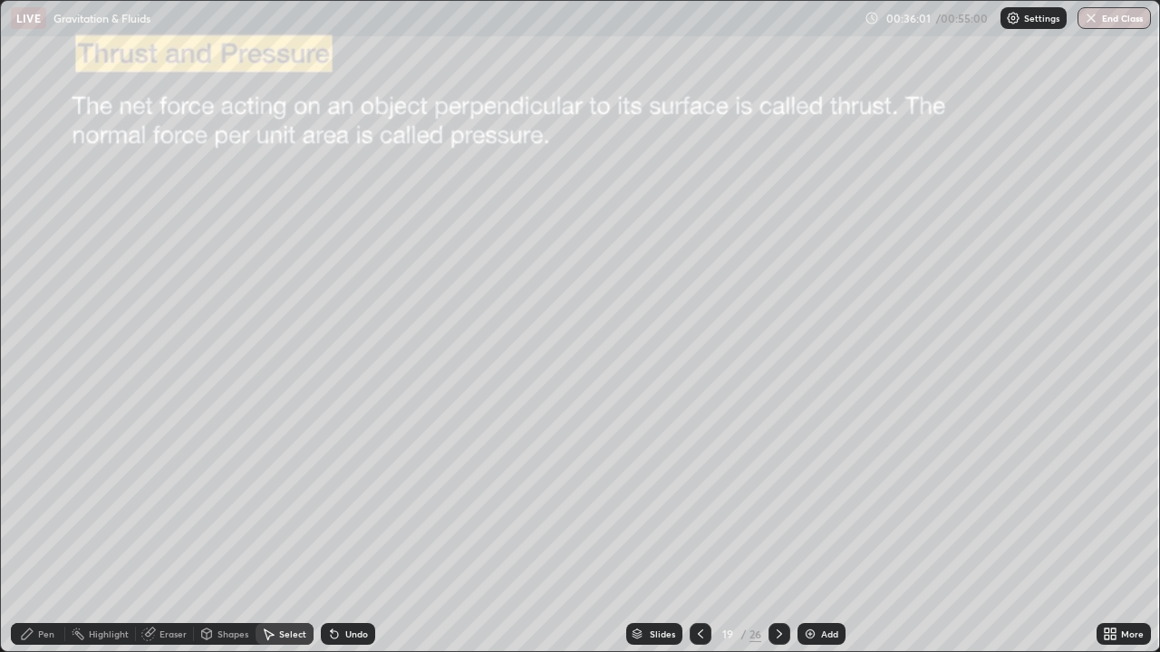
click at [36, 529] on div "Pen" at bounding box center [38, 634] width 54 height 22
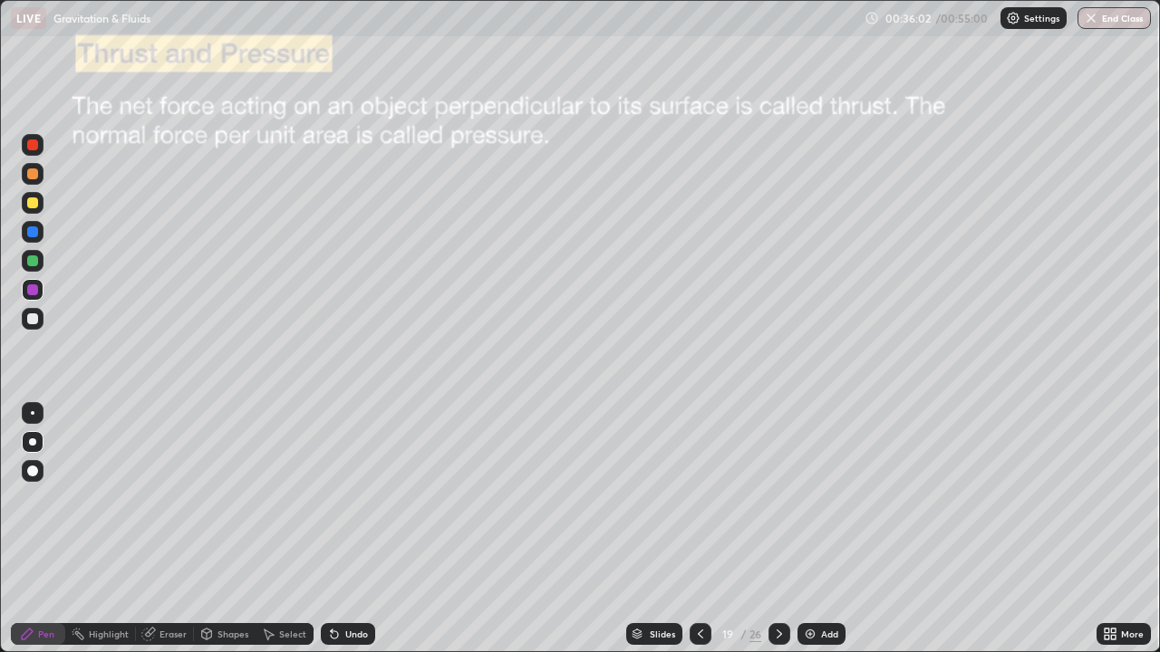
click at [31, 440] on div at bounding box center [32, 442] width 7 height 7
click at [219, 529] on div "Shapes" at bounding box center [225, 634] width 62 height 22
click at [153, 529] on icon at bounding box center [148, 634] width 14 height 14
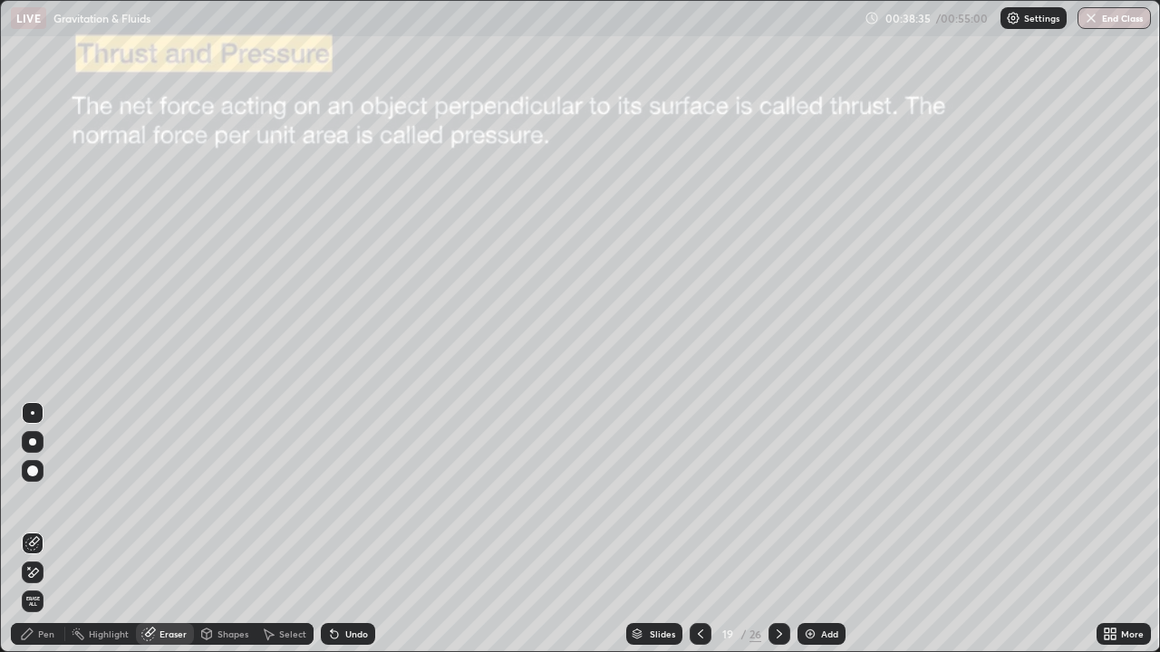
click at [31, 439] on div at bounding box center [32, 442] width 7 height 7
click at [36, 529] on div "Pen" at bounding box center [38, 634] width 54 height 22
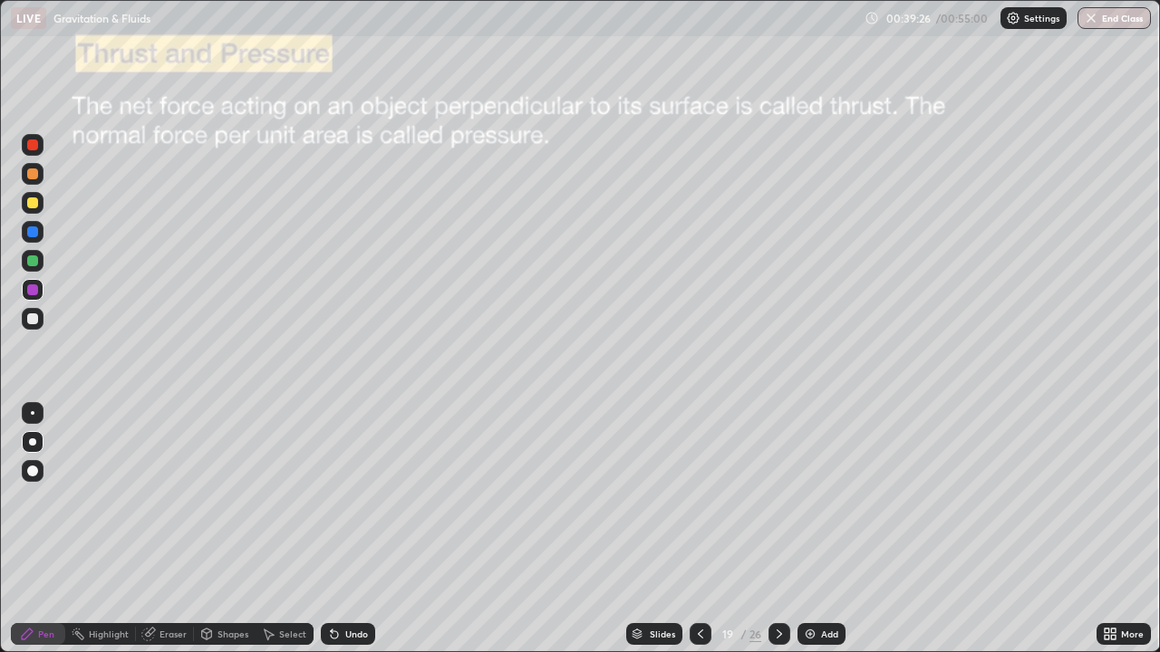
click at [776, 529] on div at bounding box center [779, 634] width 22 height 22
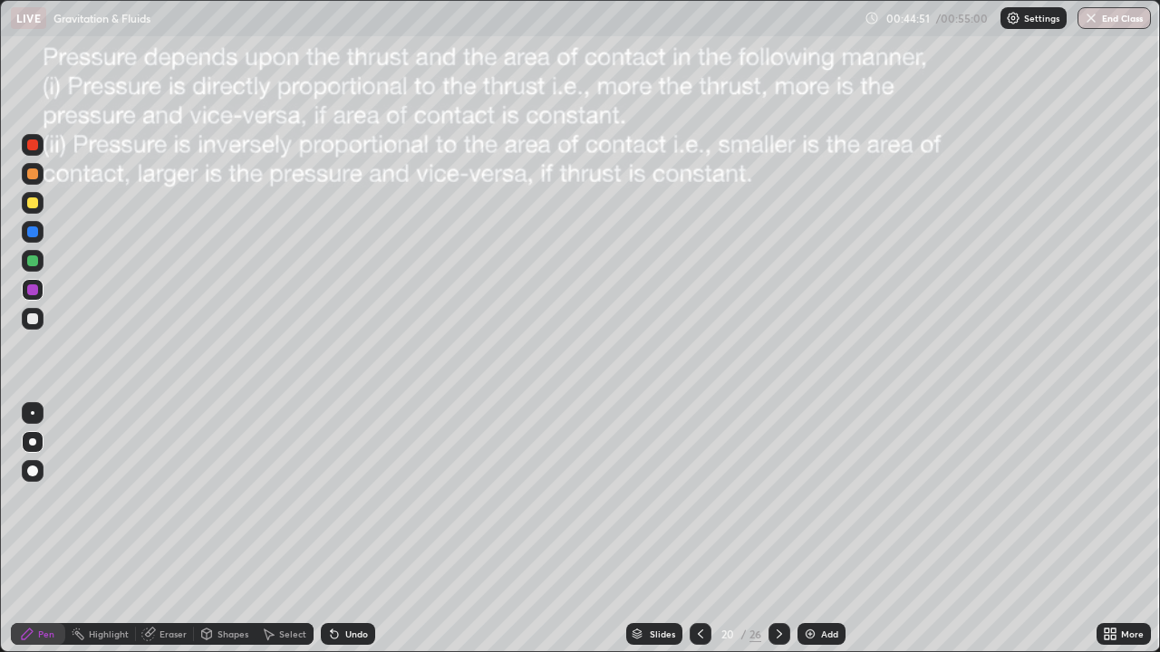
click at [777, 529] on icon at bounding box center [779, 634] width 14 height 14
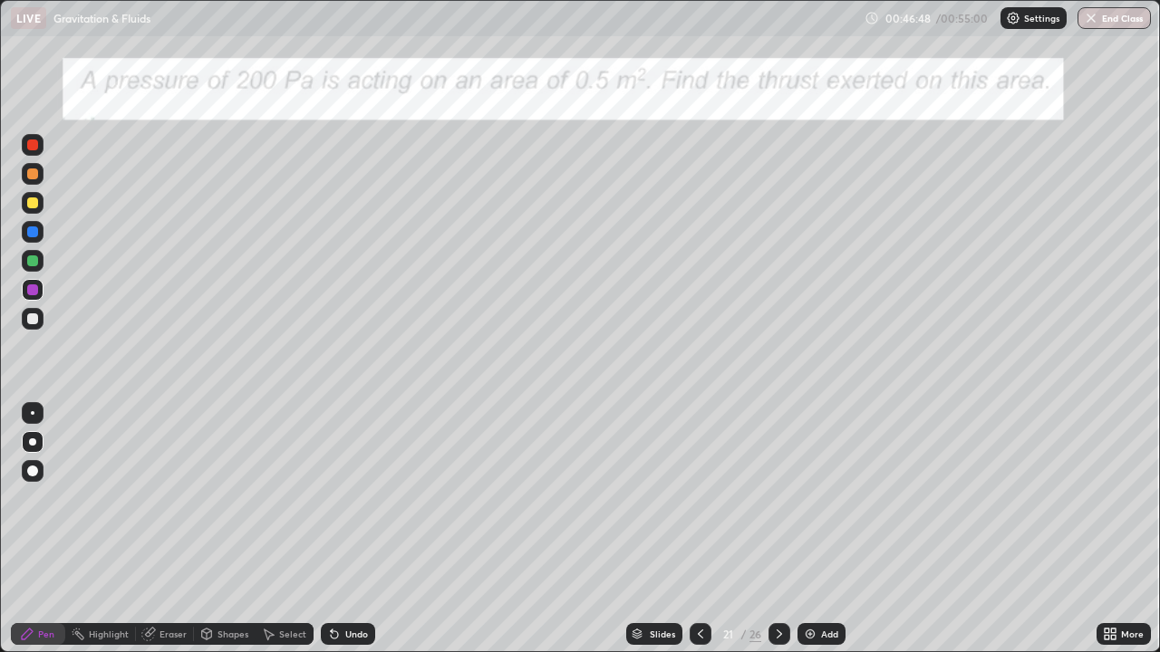
click at [778, 529] on icon at bounding box center [779, 634] width 14 height 14
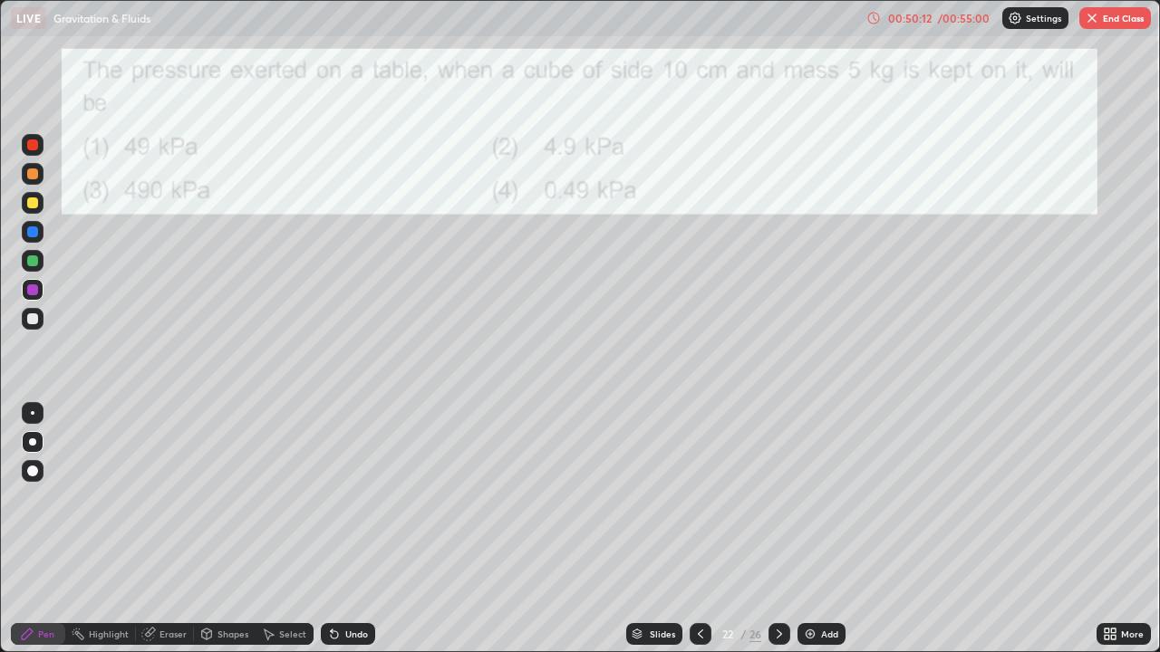
click at [218, 529] on div "Shapes" at bounding box center [232, 634] width 31 height 9
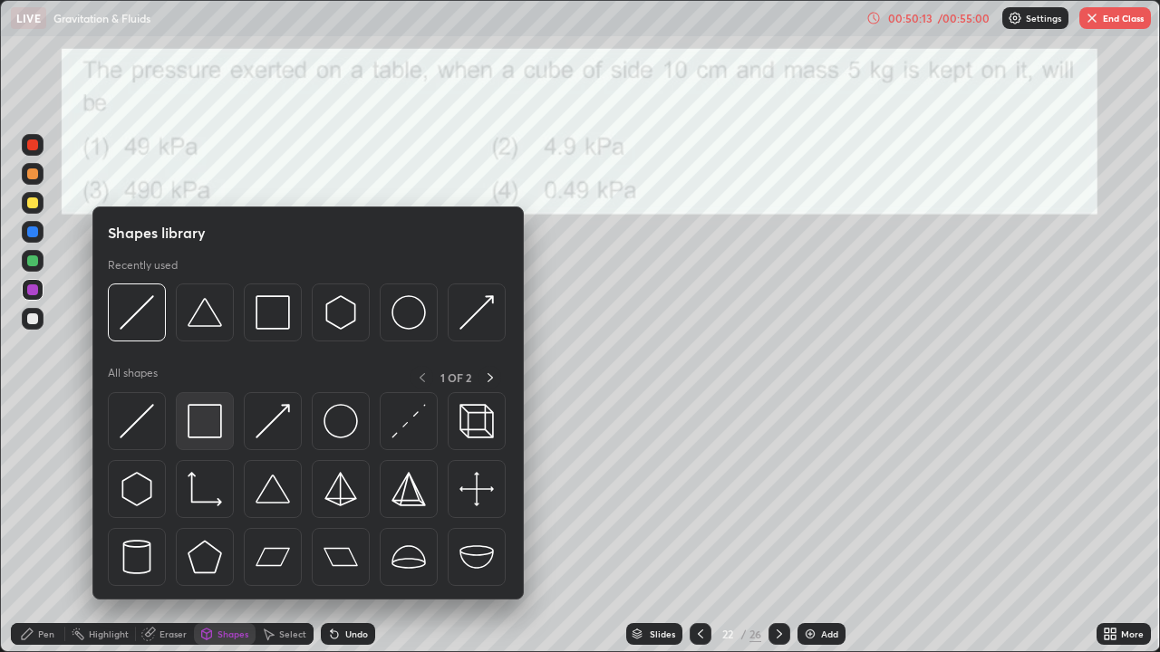
click at [208, 412] on img at bounding box center [205, 421] width 34 height 34
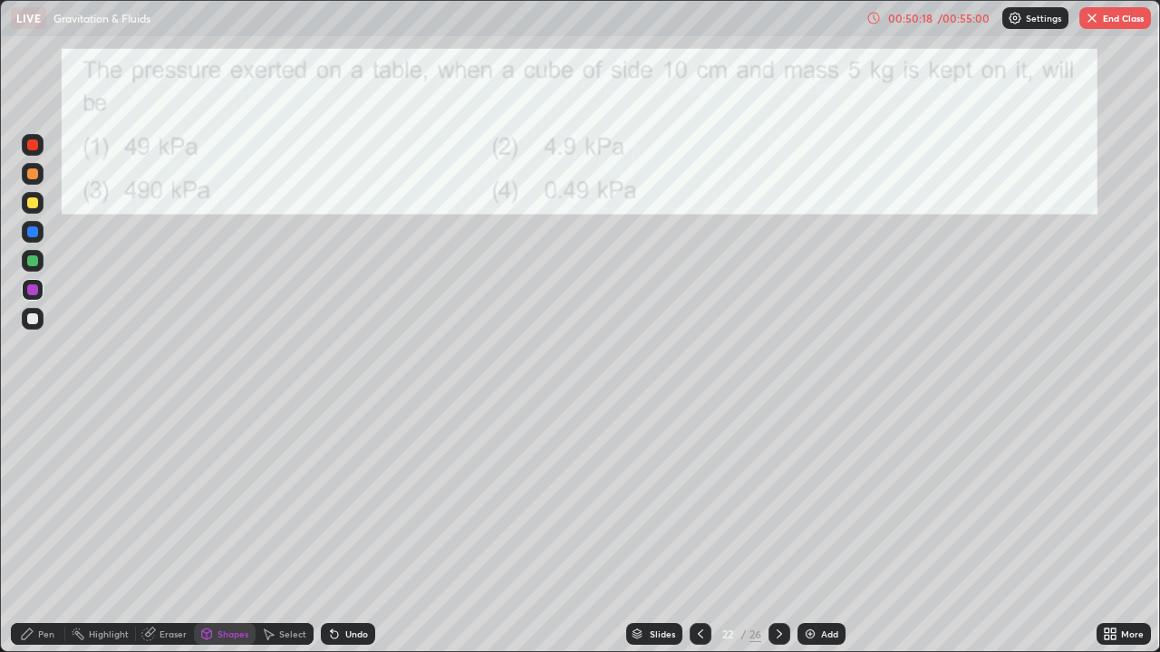
click at [346, 529] on div "Undo" at bounding box center [356, 634] width 23 height 9
click at [339, 529] on div "Undo" at bounding box center [348, 634] width 54 height 22
click at [339, 529] on icon at bounding box center [334, 634] width 14 height 14
click at [43, 529] on div "Pen" at bounding box center [46, 634] width 16 height 9
click at [208, 529] on icon at bounding box center [207, 634] width 10 height 11
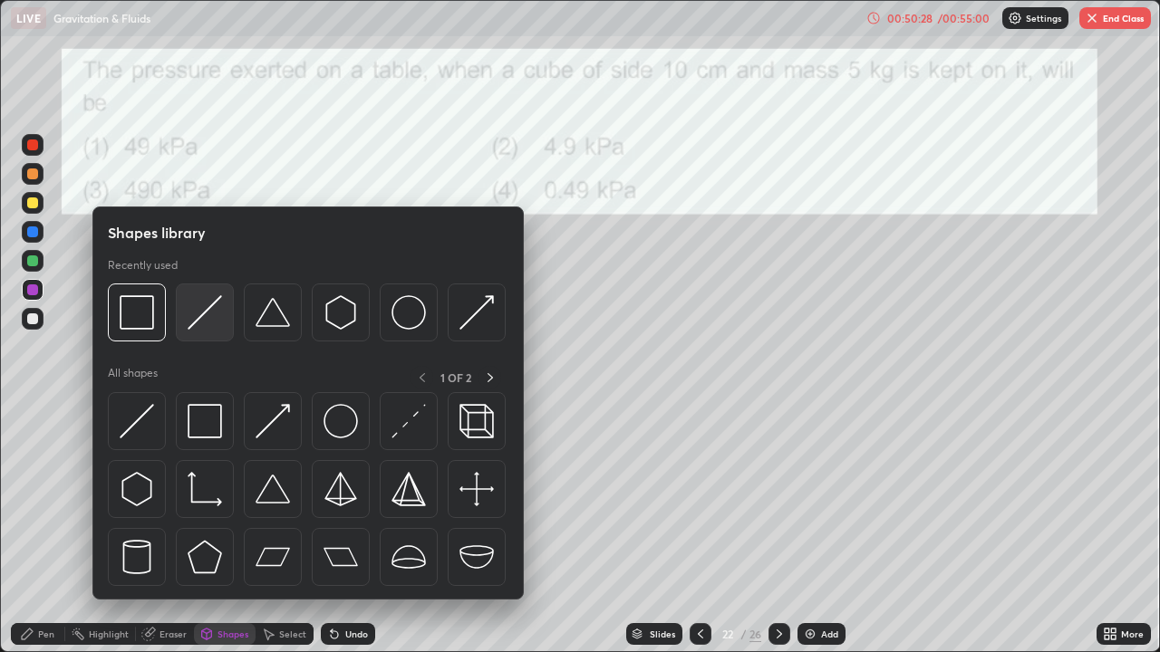
click at [201, 321] on img at bounding box center [205, 312] width 34 height 34
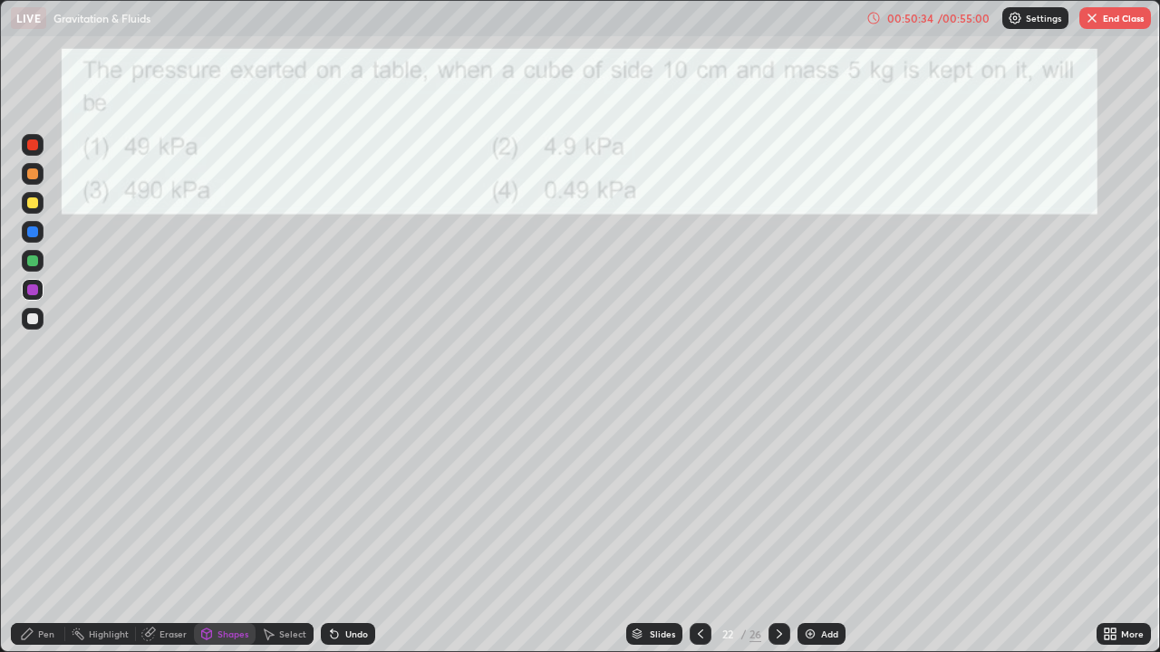
click at [207, 529] on icon at bounding box center [207, 633] width 10 height 3
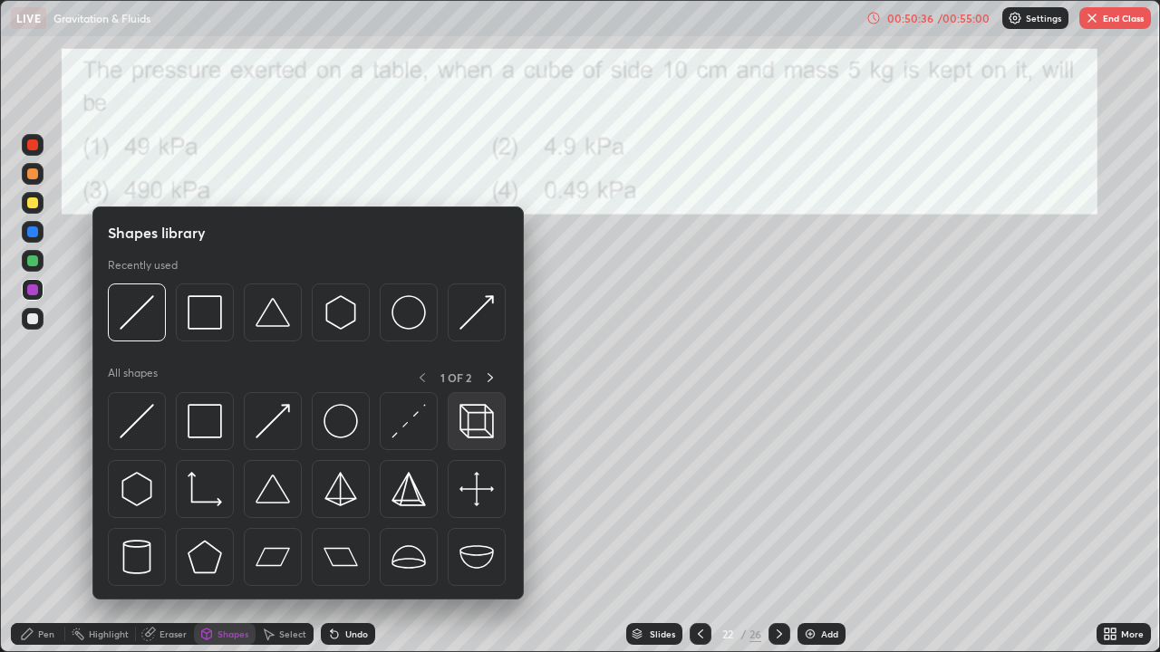
click at [490, 430] on img at bounding box center [476, 421] width 34 height 34
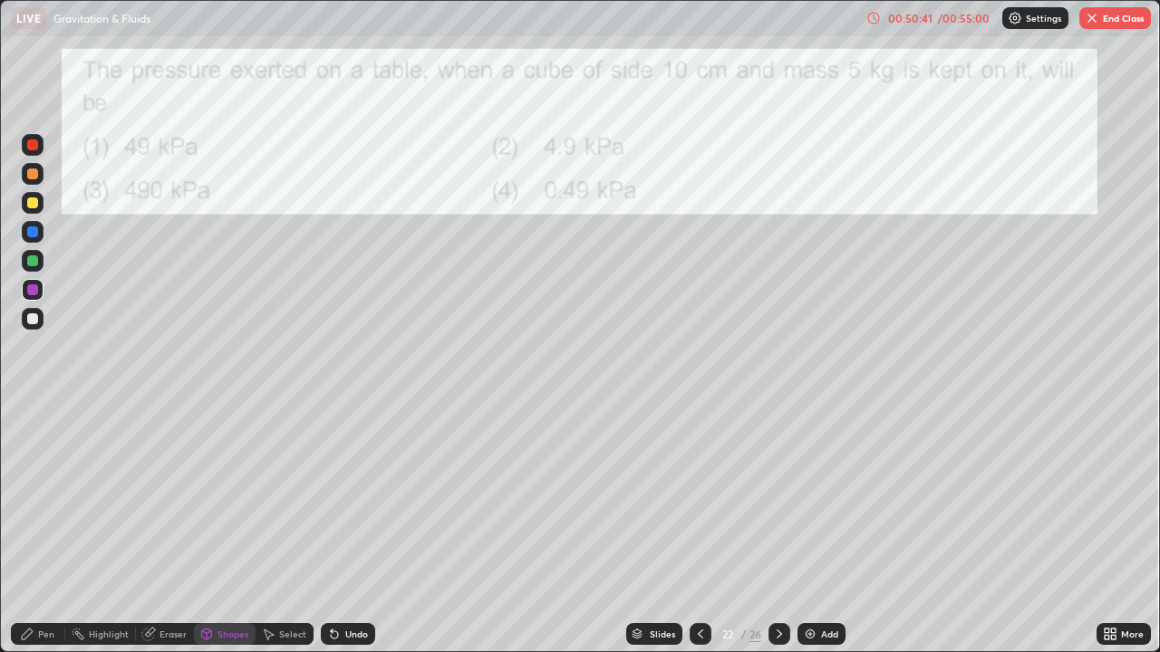
click at [34, 529] on icon at bounding box center [27, 634] width 14 height 14
click at [31, 317] on div at bounding box center [32, 319] width 11 height 11
click at [280, 529] on div "Select" at bounding box center [292, 634] width 27 height 9
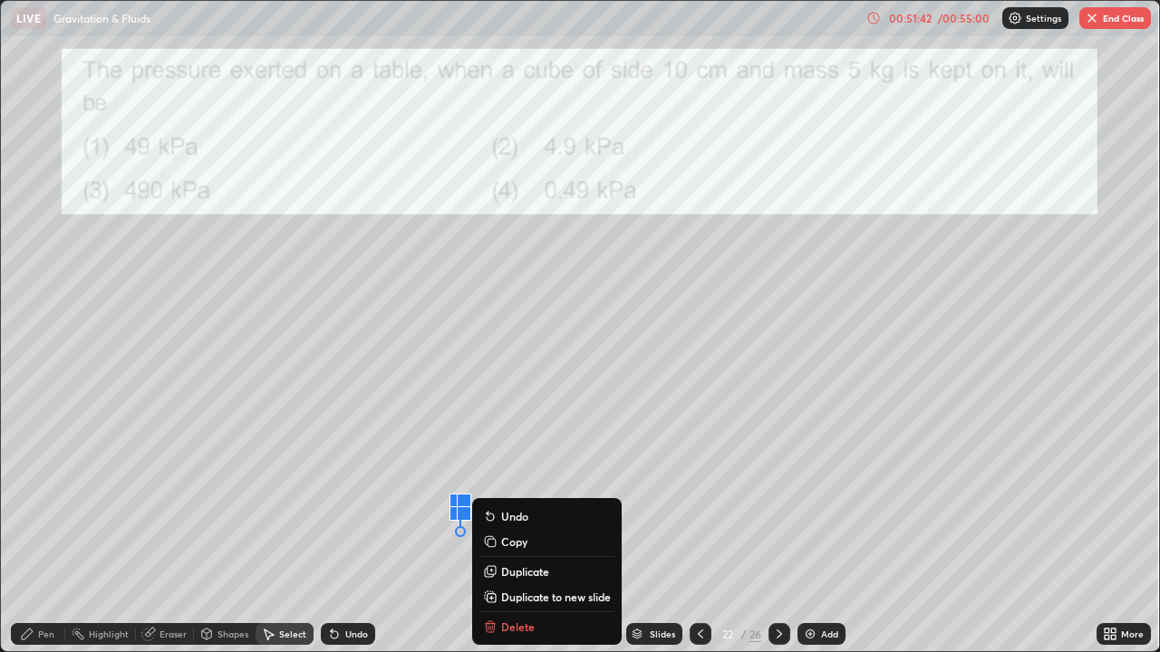
click at [513, 529] on div "Slides 22 / 26 Add" at bounding box center [735, 634] width 721 height 36
click at [510, 529] on div "Slides 22 / 26 Add" at bounding box center [735, 634] width 721 height 36
click at [432, 529] on div "0 ° Undo Copy Duplicate Duplicate to new slide Delete" at bounding box center [580, 326] width 1158 height 651
click at [434, 529] on div "0 ° Undo Copy Duplicate Duplicate to new slide Delete" at bounding box center [580, 326] width 1158 height 651
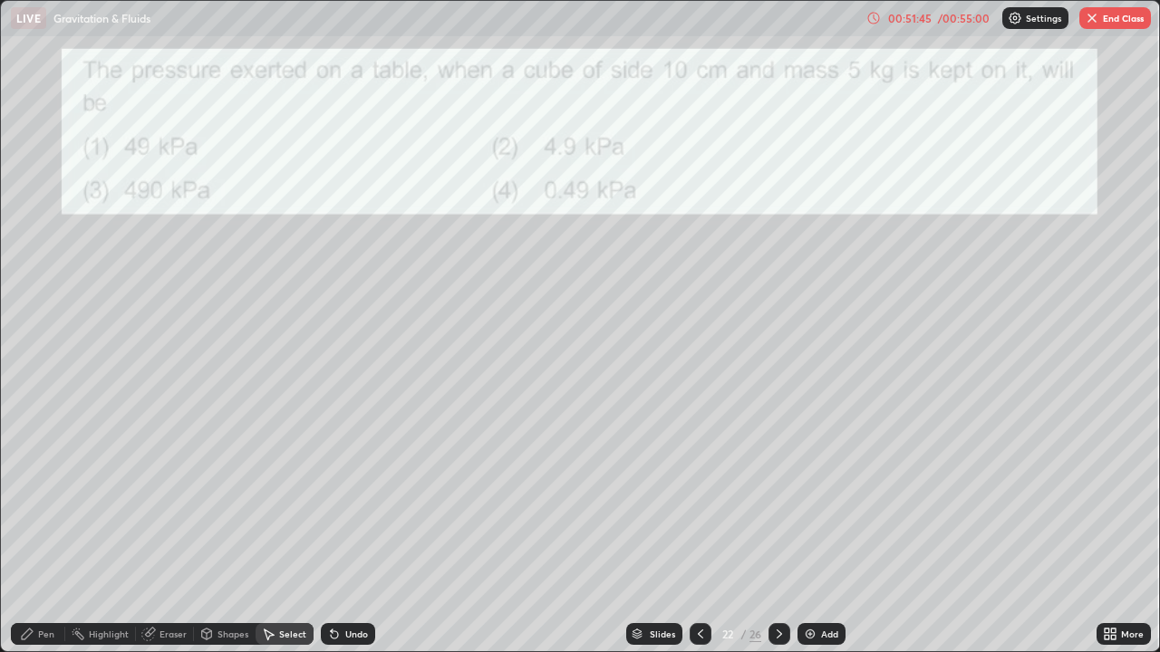
click at [346, 529] on div "Undo" at bounding box center [356, 634] width 23 height 9
click at [340, 529] on div "Undo" at bounding box center [348, 634] width 54 height 22
click at [333, 529] on icon at bounding box center [334, 635] width 7 height 7
click at [334, 529] on icon at bounding box center [334, 635] width 7 height 7
click at [435, 500] on div "0 ° Undo Copy Duplicate Duplicate to new slide Delete" at bounding box center [580, 326] width 1158 height 651
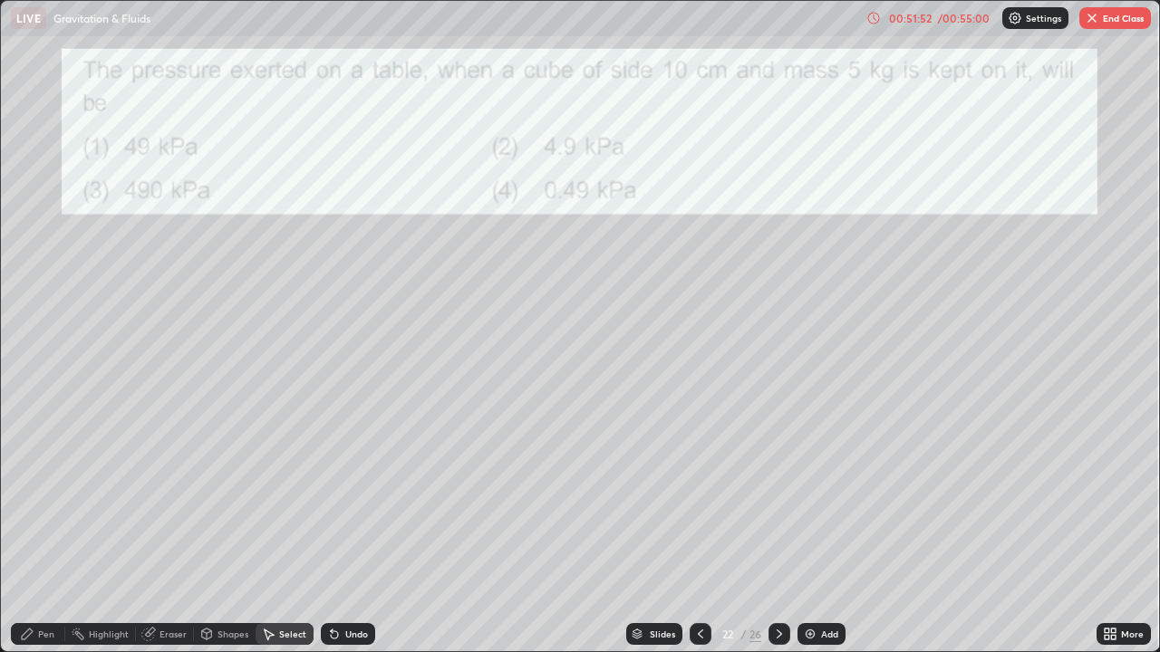
click at [36, 529] on div "Pen" at bounding box center [38, 634] width 54 height 22
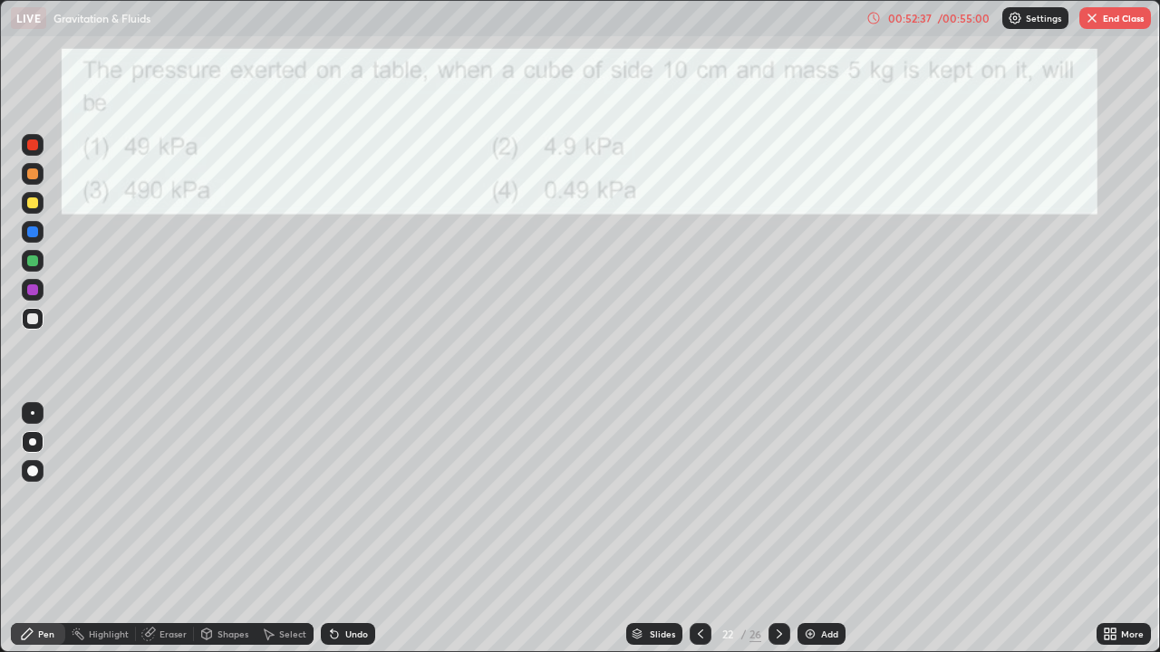
click at [291, 529] on div "Select" at bounding box center [292, 634] width 27 height 9
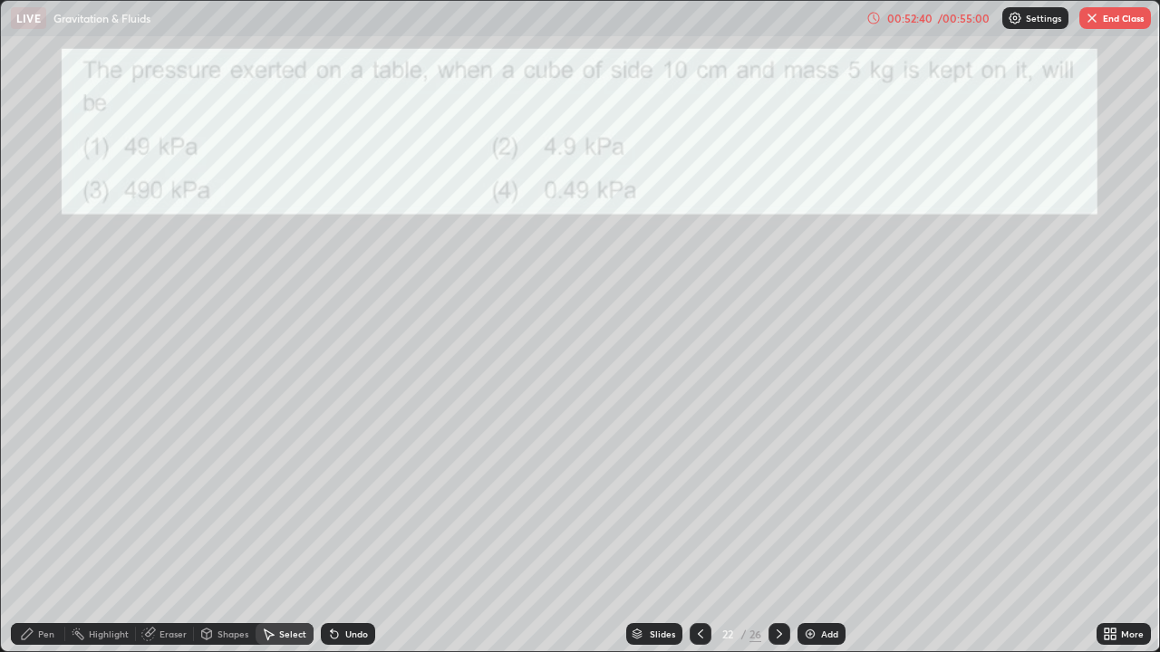
click at [32, 529] on icon at bounding box center [27, 634] width 14 height 14
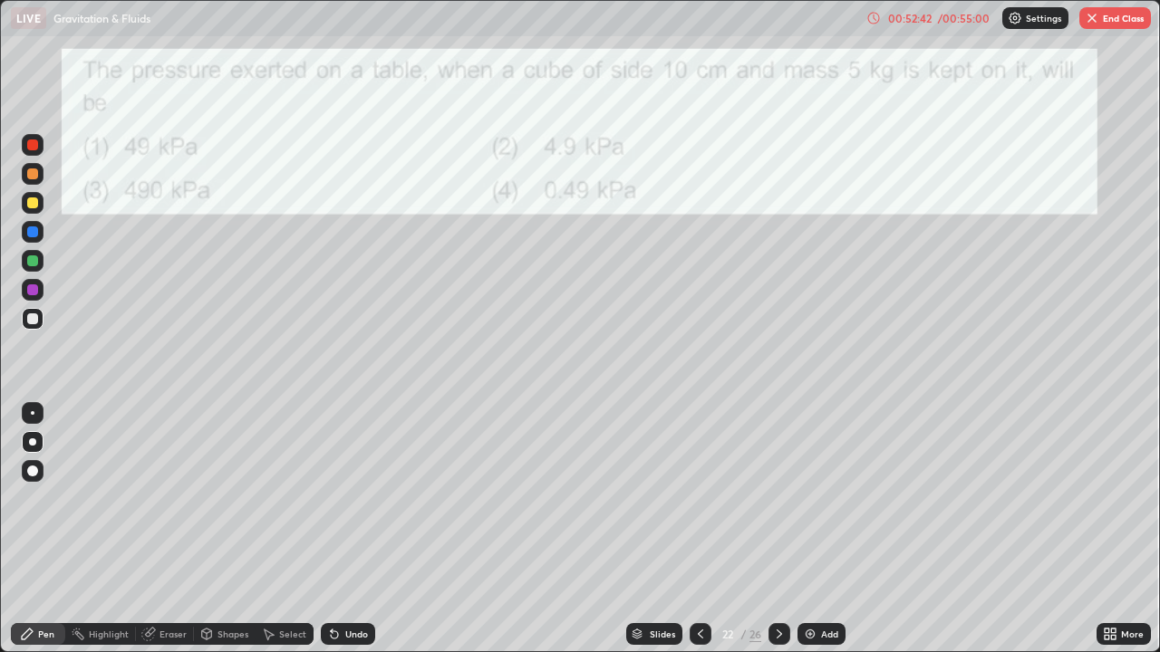
click at [331, 529] on icon at bounding box center [332, 631] width 2 height 2
click at [159, 529] on div "Eraser" at bounding box center [172, 634] width 27 height 9
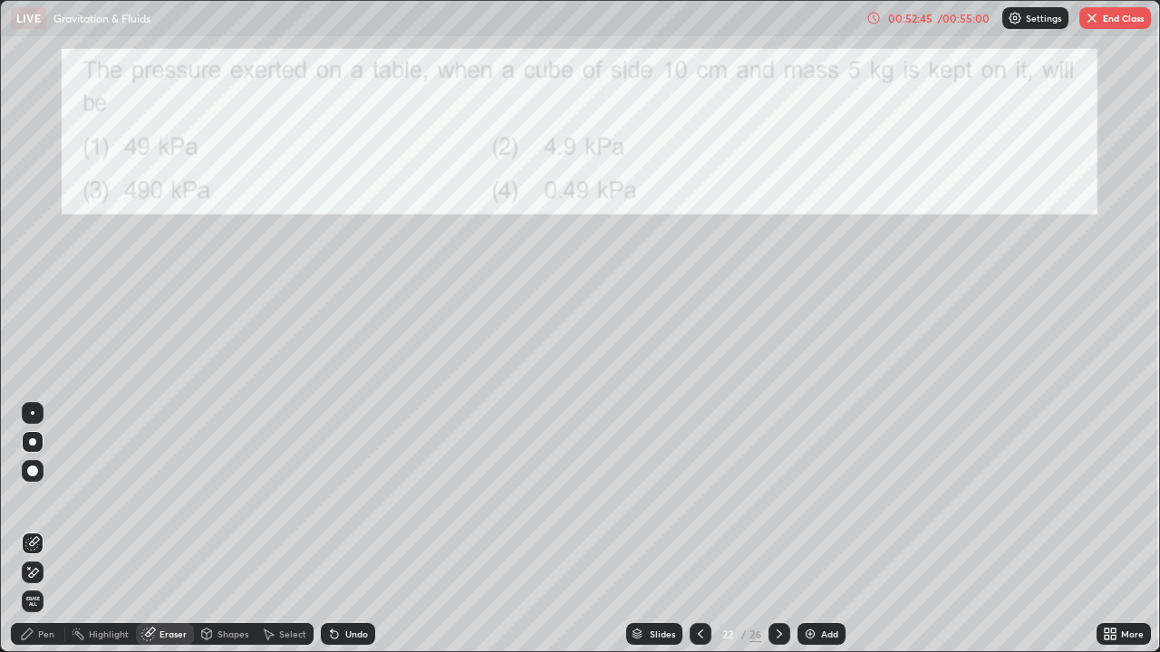
click at [24, 529] on icon at bounding box center [27, 634] width 11 height 11
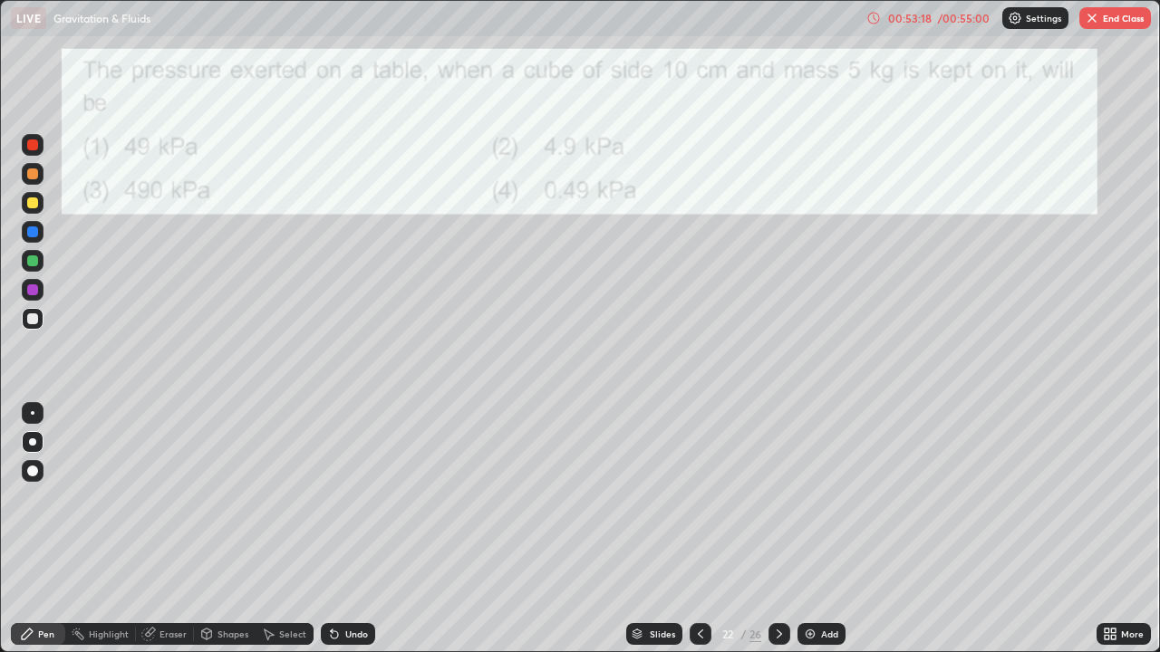
click at [34, 171] on div at bounding box center [32, 174] width 11 height 11
click at [31, 174] on div at bounding box center [32, 174] width 11 height 11
click at [24, 178] on div at bounding box center [33, 174] width 22 height 22
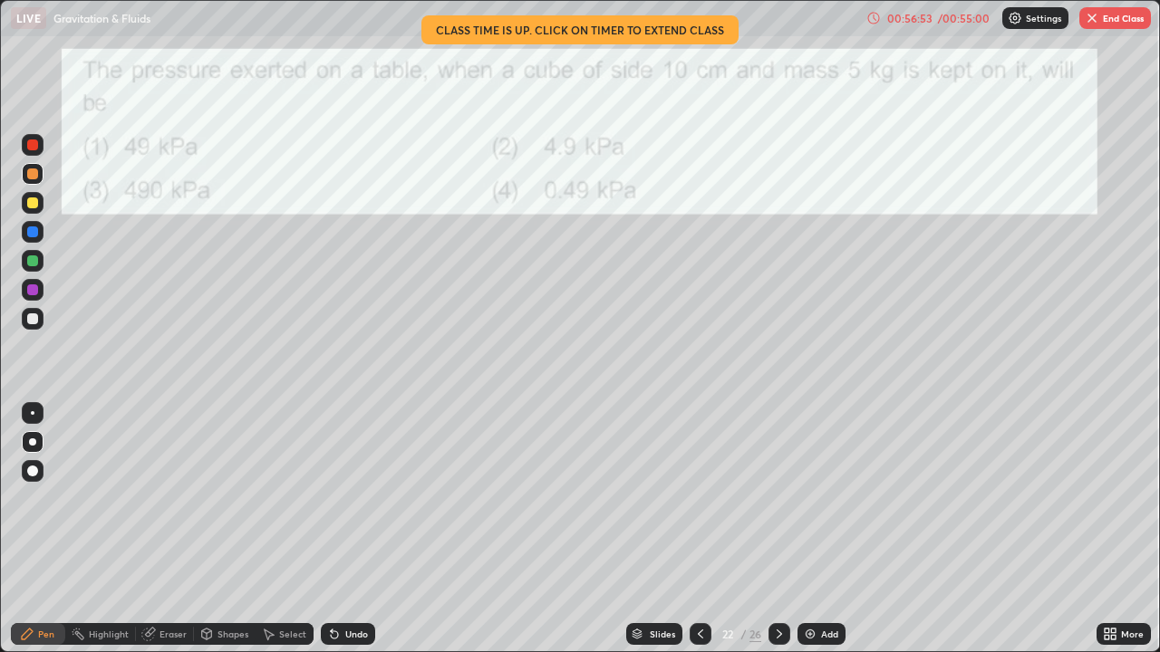
click at [1111, 14] on button "End Class" at bounding box center [1115, 18] width 72 height 22
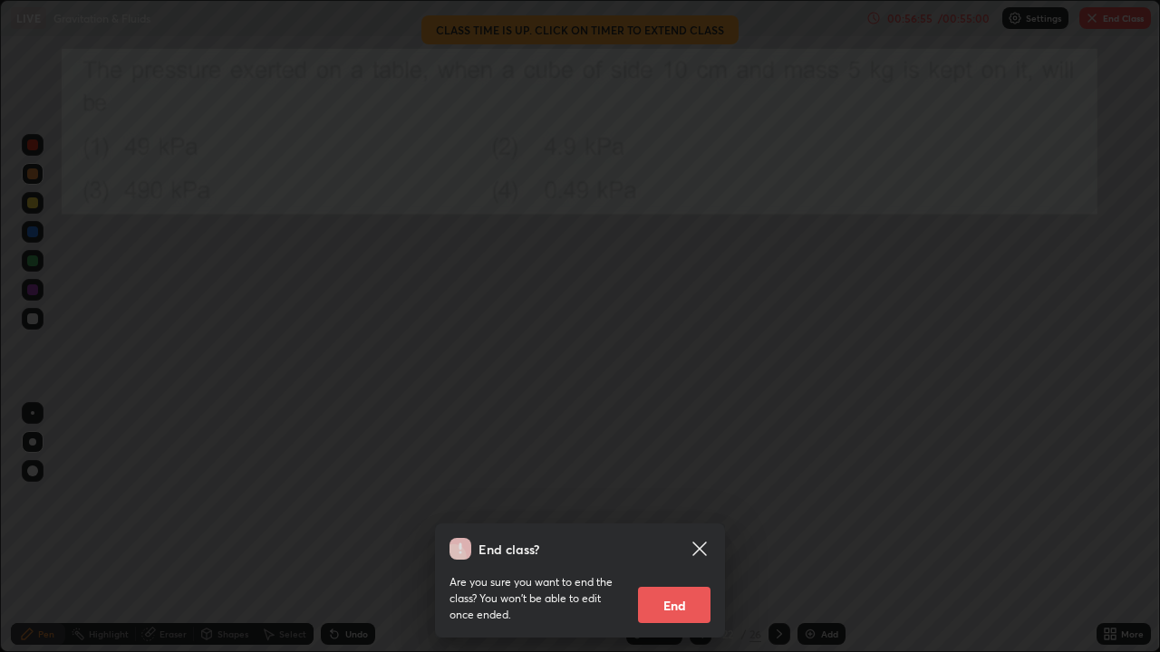
click at [685, 529] on button "End" at bounding box center [674, 605] width 72 height 36
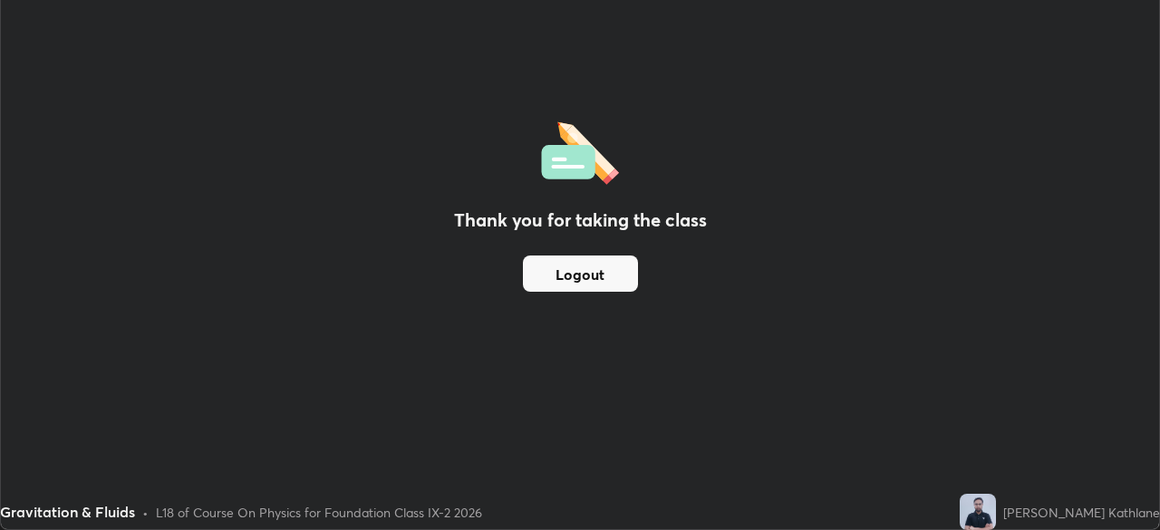
scroll to position [90089, 89459]
